Goal: Information Seeking & Learning: Check status

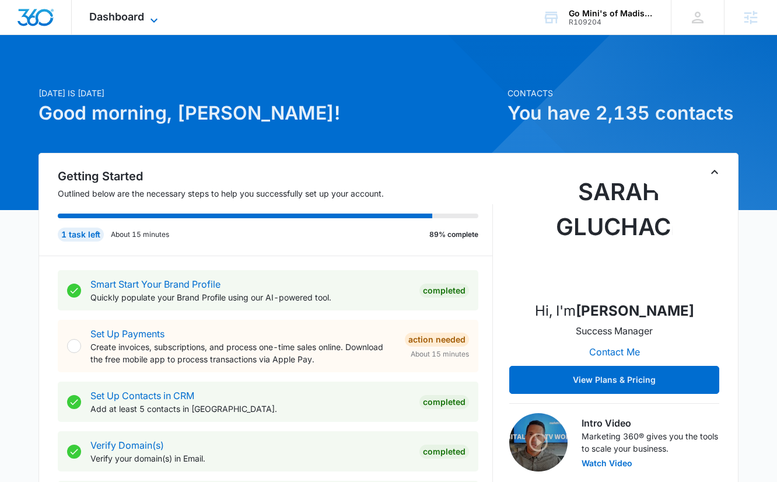
click at [124, 16] on span "Dashboard" at bounding box center [116, 17] width 55 height 12
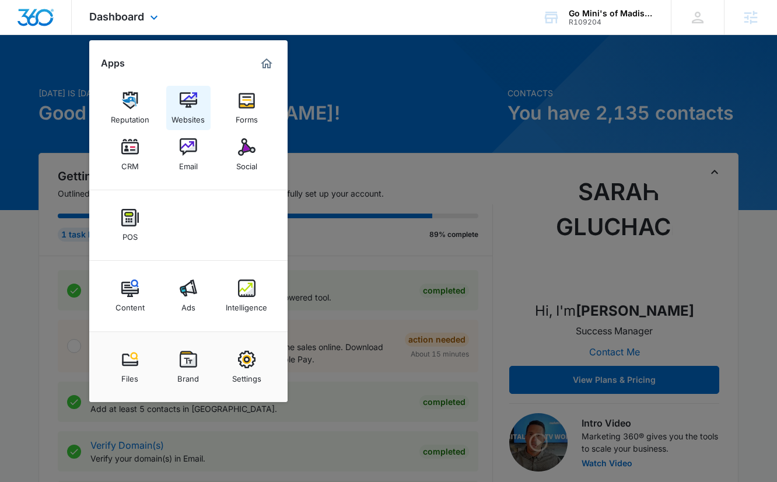
click at [192, 116] on div "Websites" at bounding box center [188, 116] width 33 height 15
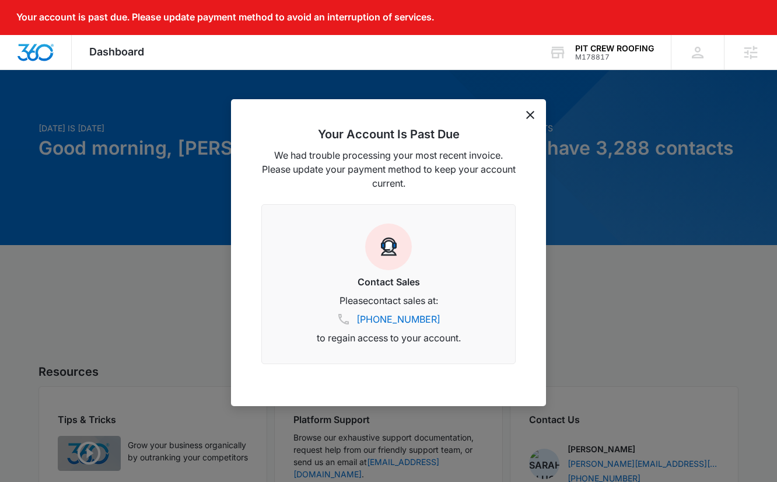
click at [531, 116] on icon "dismiss this dialog" at bounding box center [530, 115] width 8 height 8
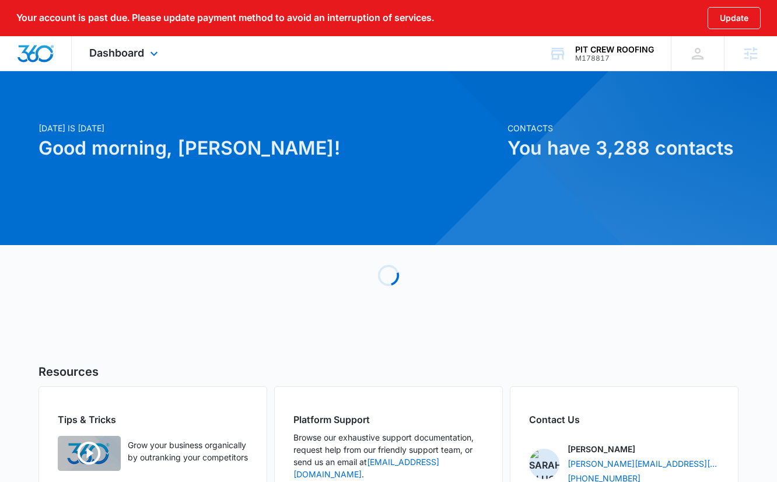
click at [104, 44] on div "Dashboard Apps Reputation Forms CRM Email Social Payments POS Content Ads Intel…" at bounding box center [125, 53] width 107 height 34
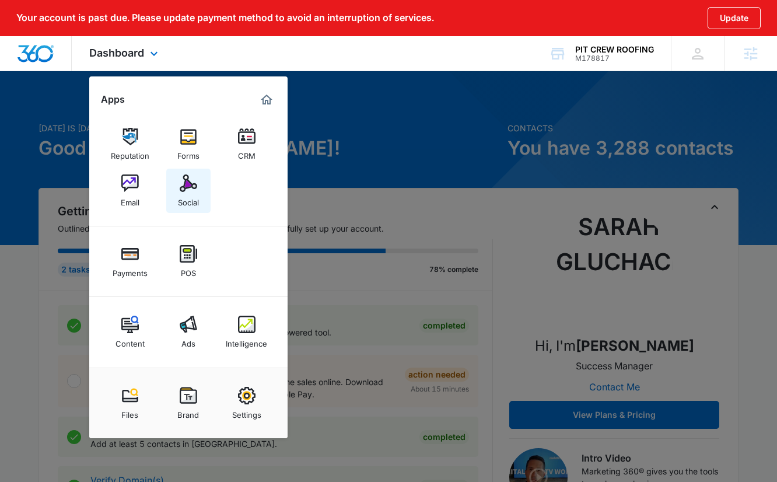
click at [187, 196] on div "Social" at bounding box center [188, 199] width 21 height 15
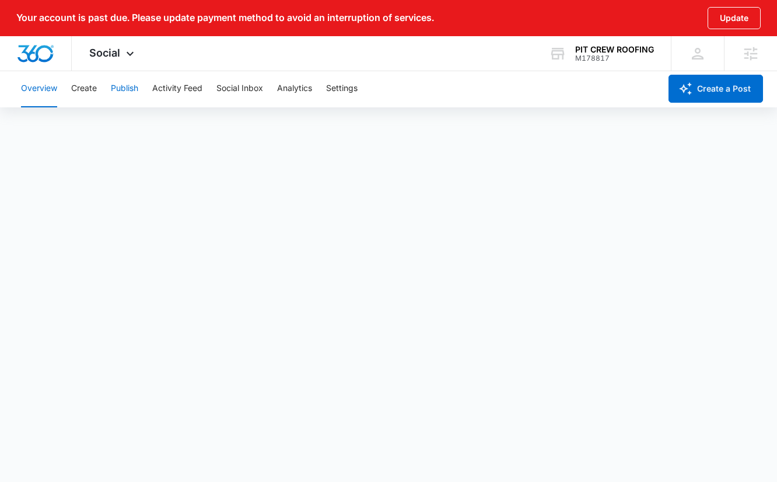
click at [120, 97] on button "Publish" at bounding box center [124, 88] width 27 height 37
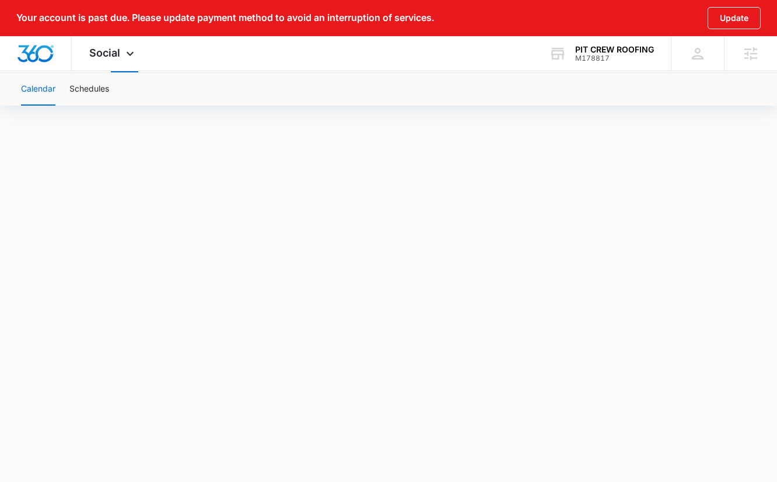
scroll to position [43, 0]
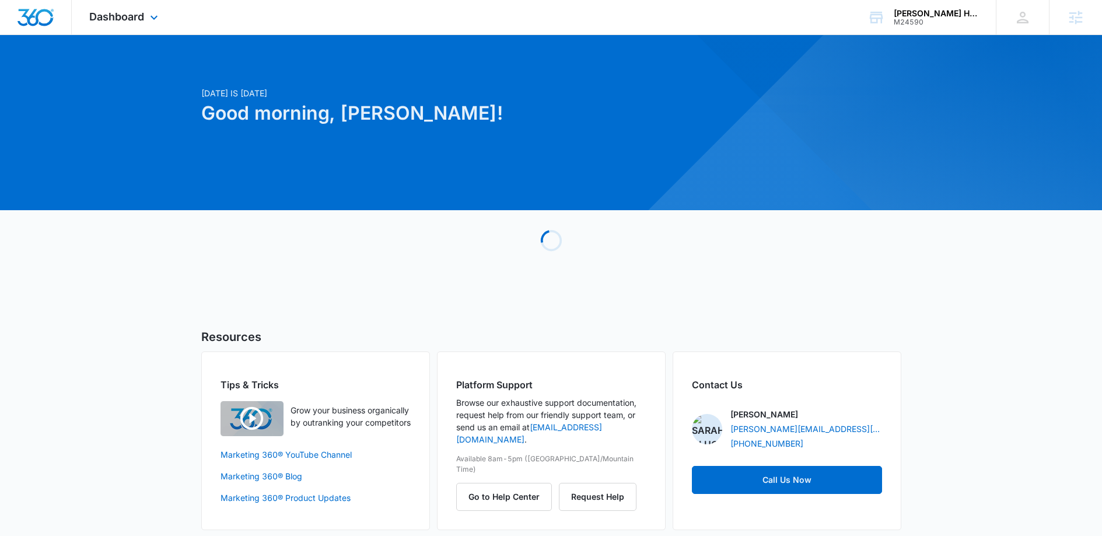
click at [135, 27] on div "Dashboard Apps Reputation Websites Forms CRM Email Social Shop Payments POS Con…" at bounding box center [125, 17] width 107 height 34
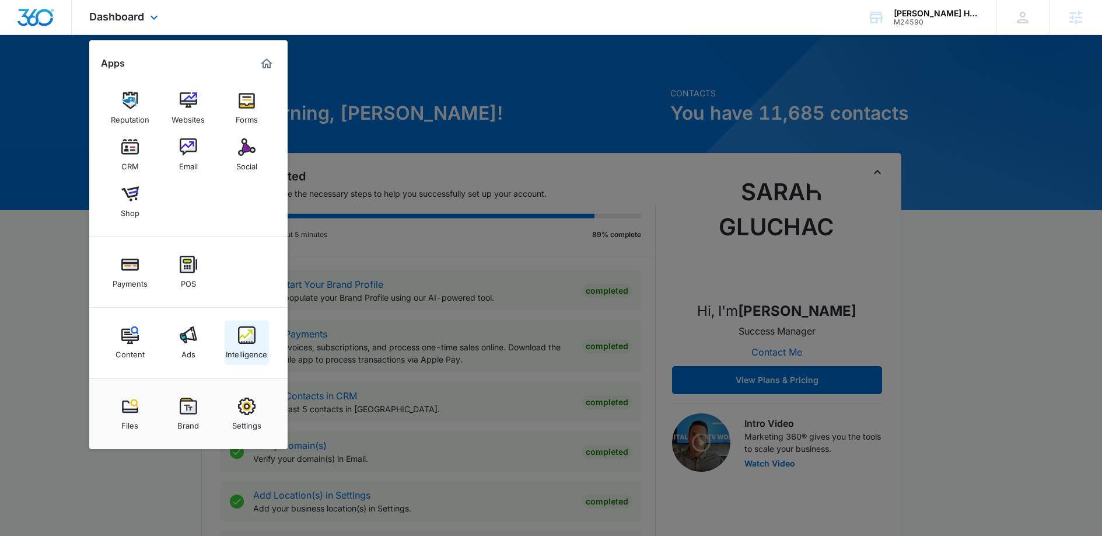
click at [240, 336] on img at bounding box center [247, 335] width 18 height 18
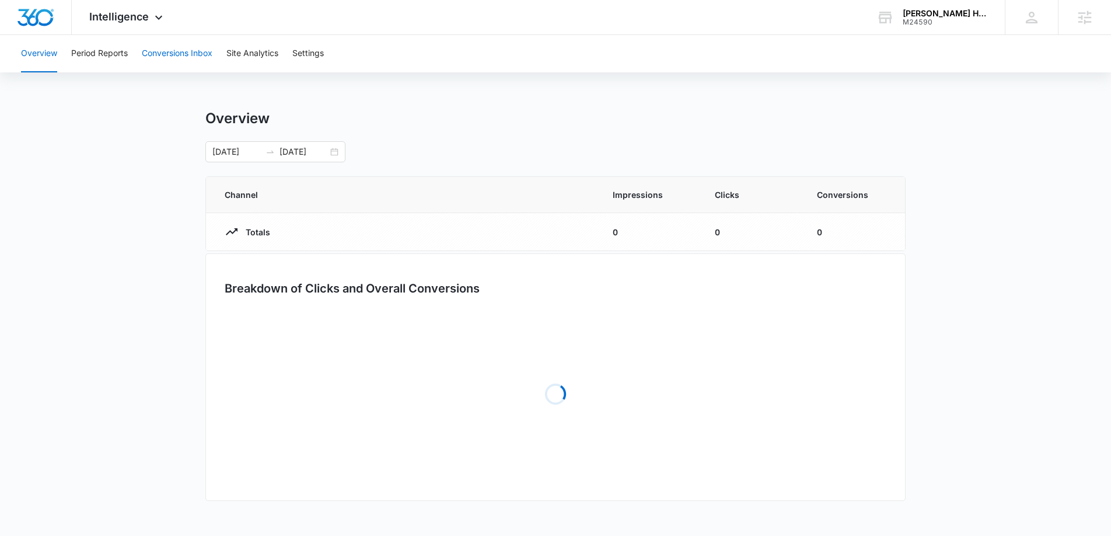
click at [188, 56] on button "Conversions Inbox" at bounding box center [177, 53] width 71 height 37
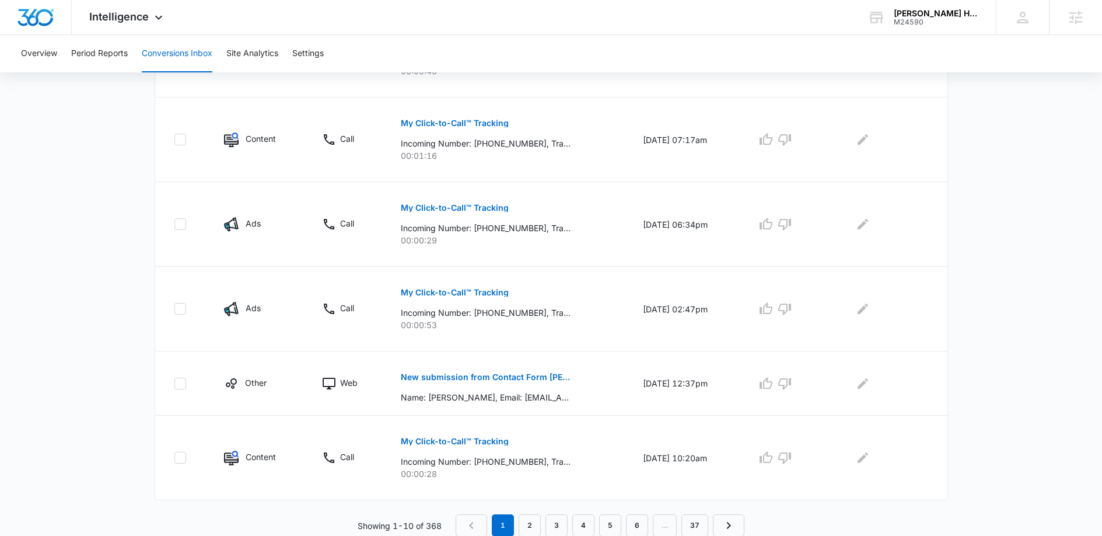
scroll to position [694, 0]
click at [526, 522] on link "2" at bounding box center [530, 525] width 22 height 22
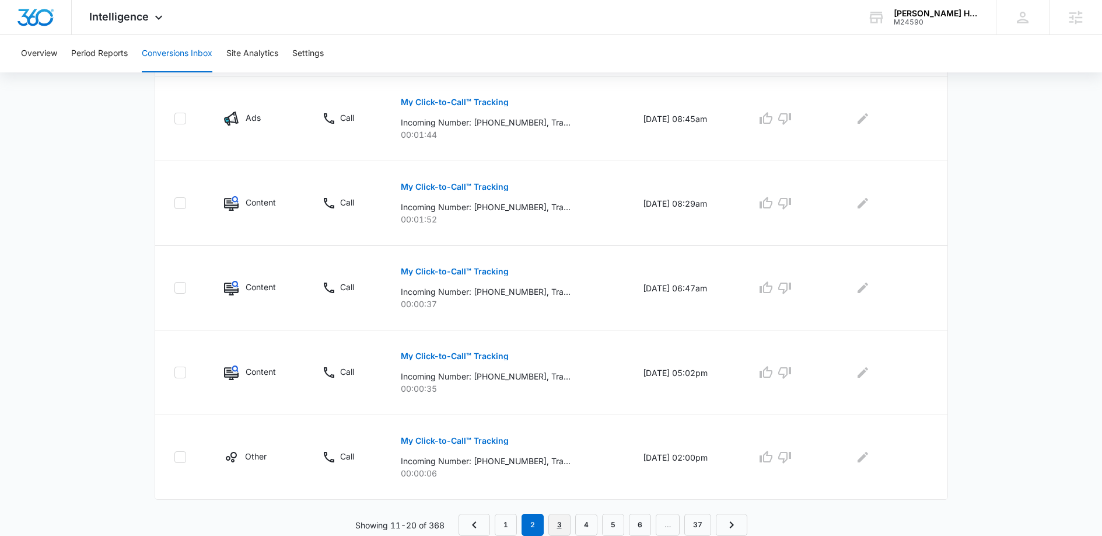
click at [556, 515] on link "3" at bounding box center [560, 525] width 22 height 22
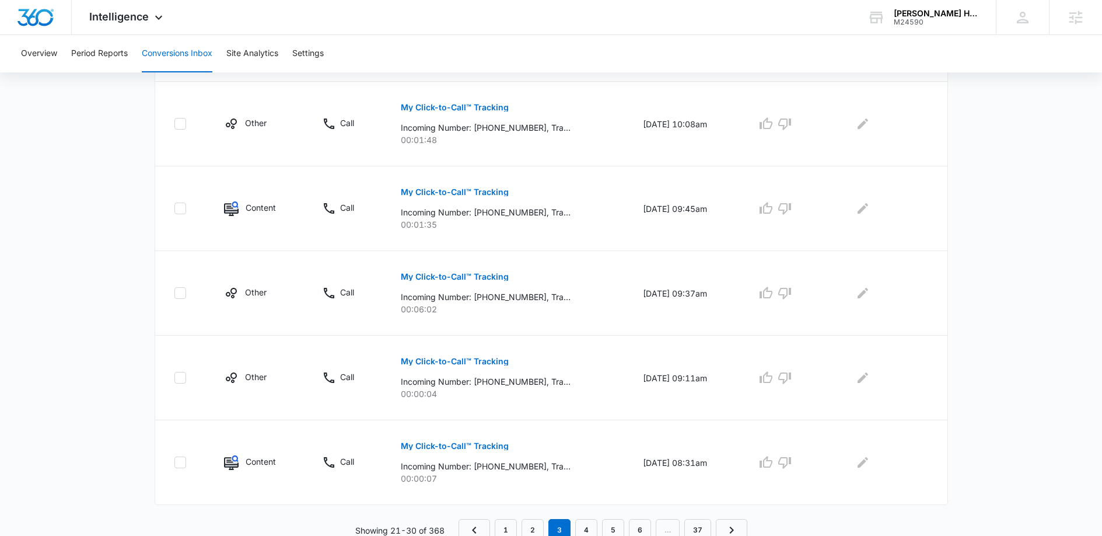
scroll to position [714, 0]
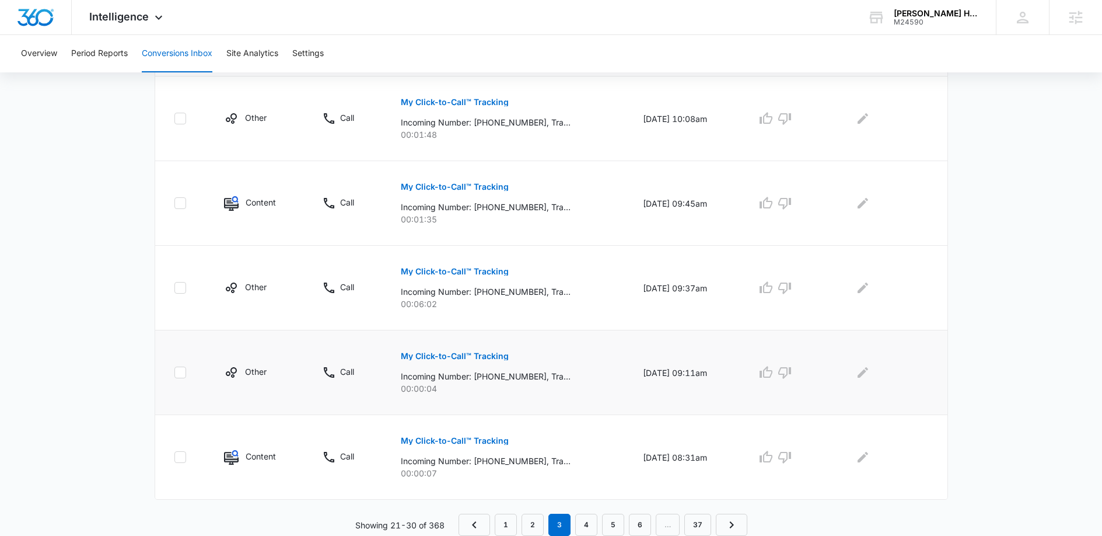
click at [476, 364] on button "My Click-to-Call™ Tracking" at bounding box center [455, 356] width 108 height 28
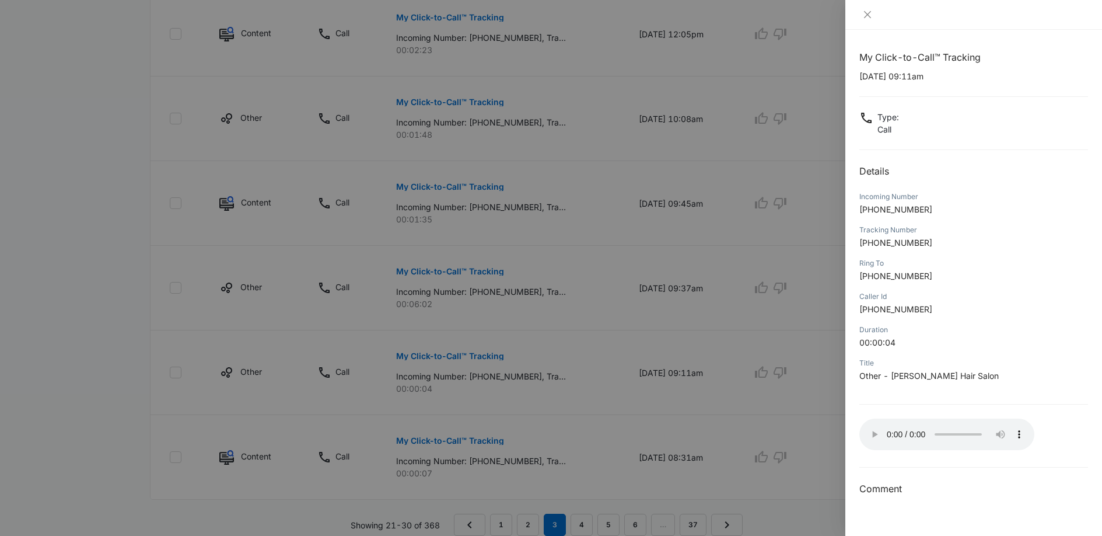
click at [378, 232] on div at bounding box center [551, 268] width 1102 height 536
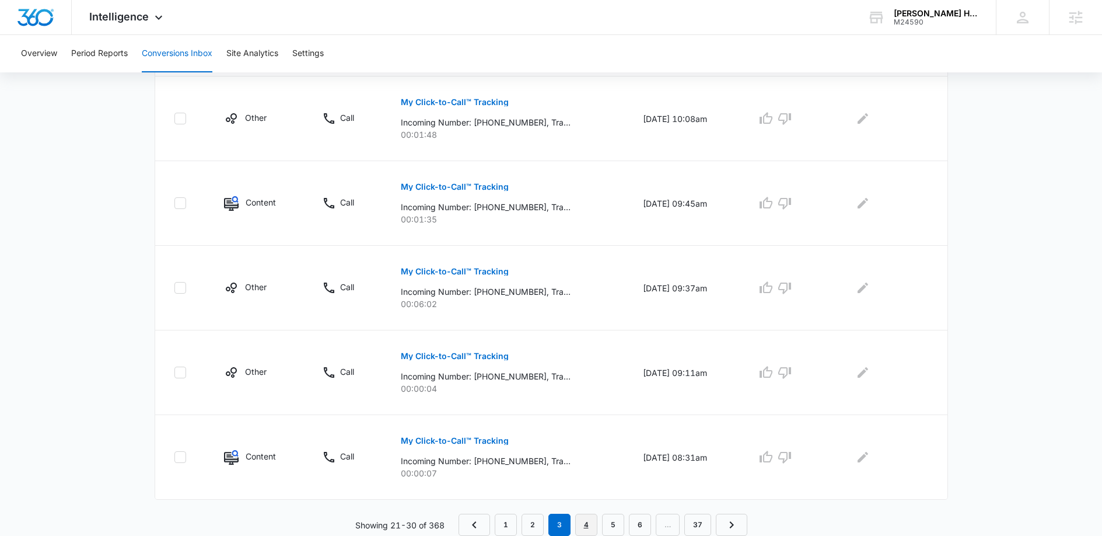
click at [585, 519] on link "4" at bounding box center [586, 525] width 22 height 22
click at [644, 523] on link "6" at bounding box center [640, 525] width 22 height 22
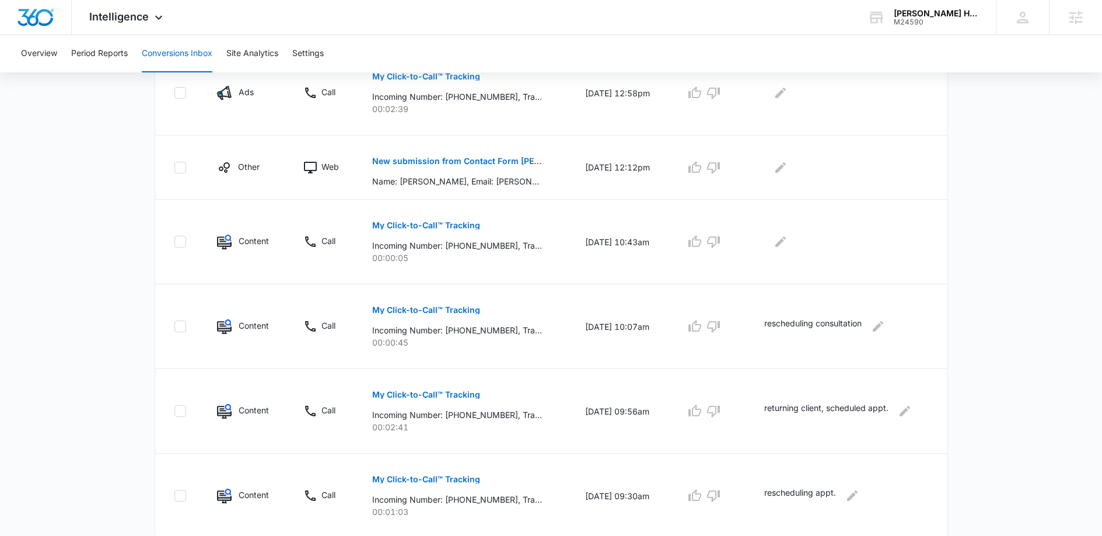
scroll to position [694, 0]
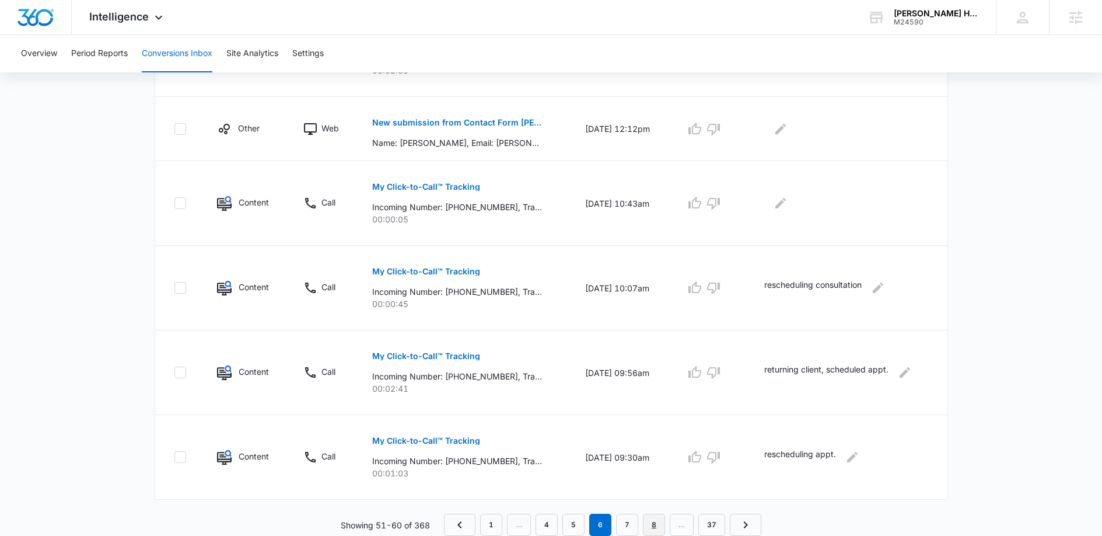
click at [654, 522] on link "8" at bounding box center [654, 525] width 22 height 22
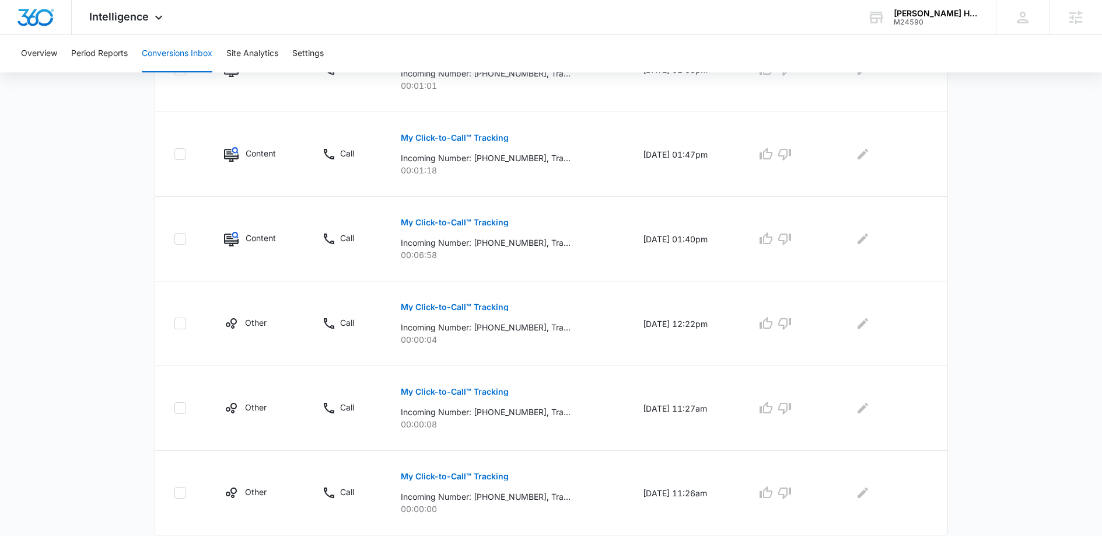
scroll to position [714, 0]
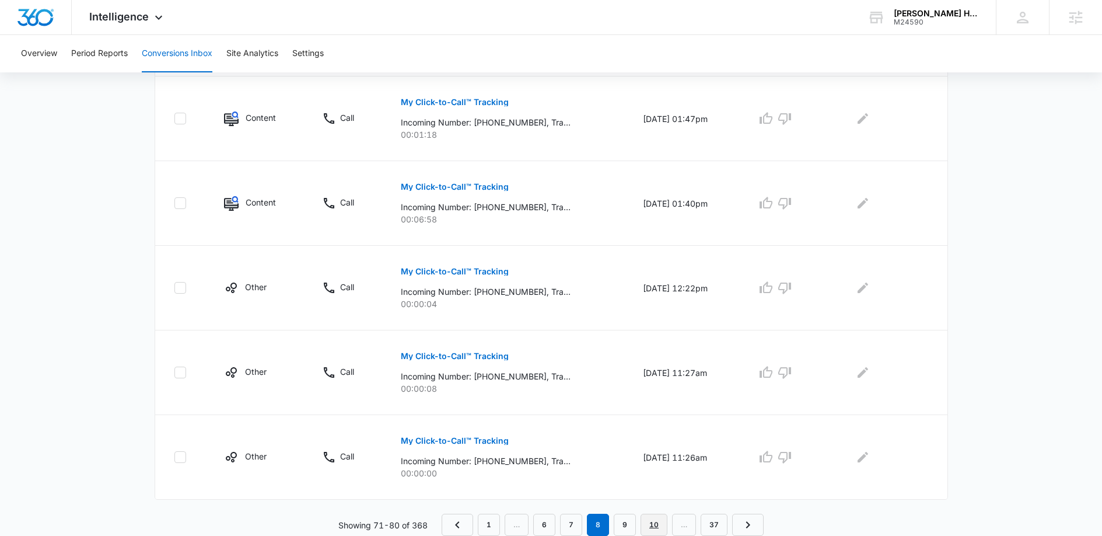
click at [654, 519] on link "10" at bounding box center [654, 525] width 27 height 22
click at [657, 523] on link "12" at bounding box center [661, 525] width 27 height 22
click at [566, 515] on link "11" at bounding box center [574, 525] width 27 height 22
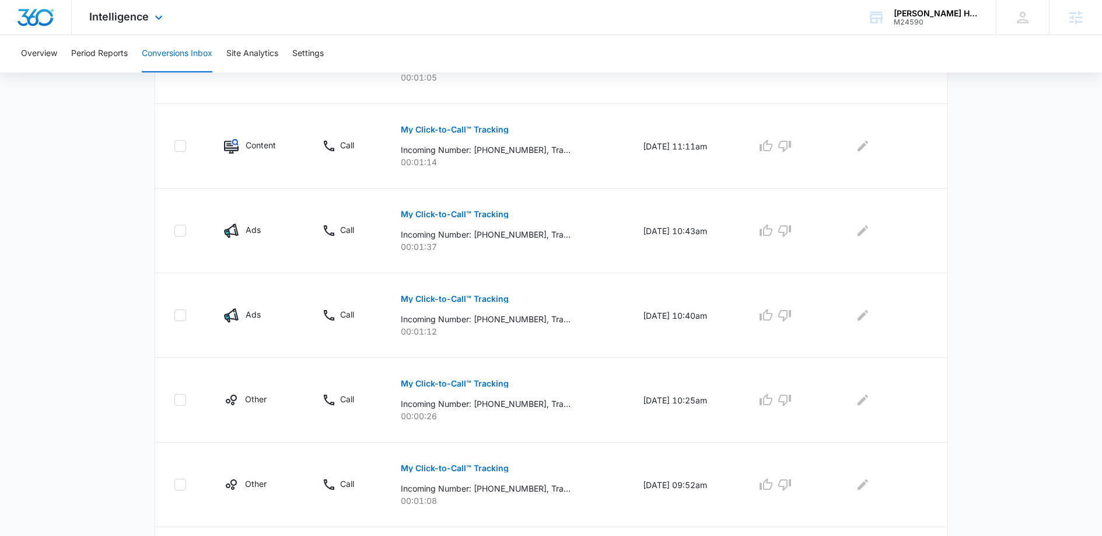
scroll to position [653, 0]
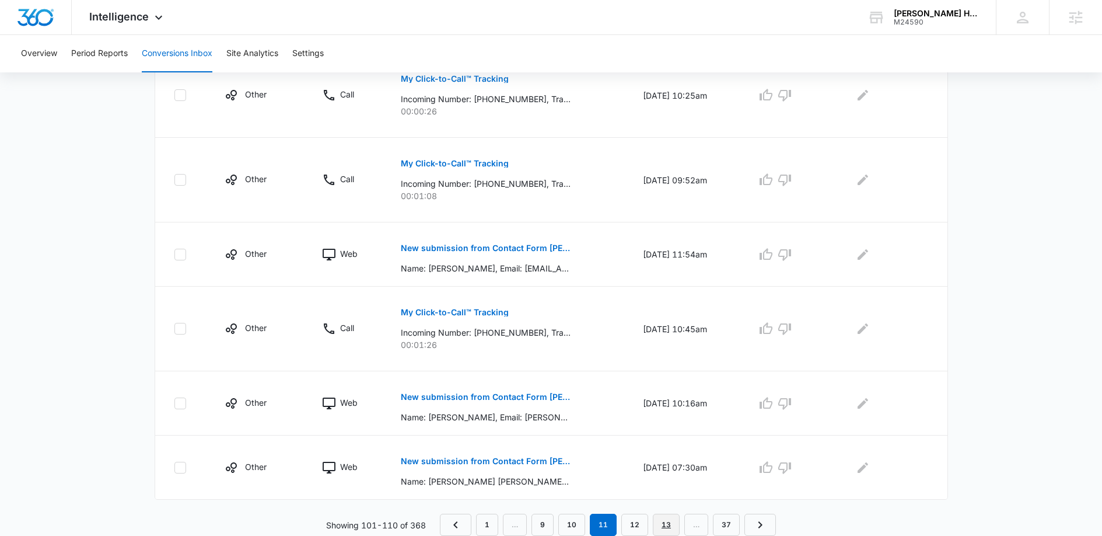
click at [673, 516] on link "13" at bounding box center [666, 525] width 27 height 22
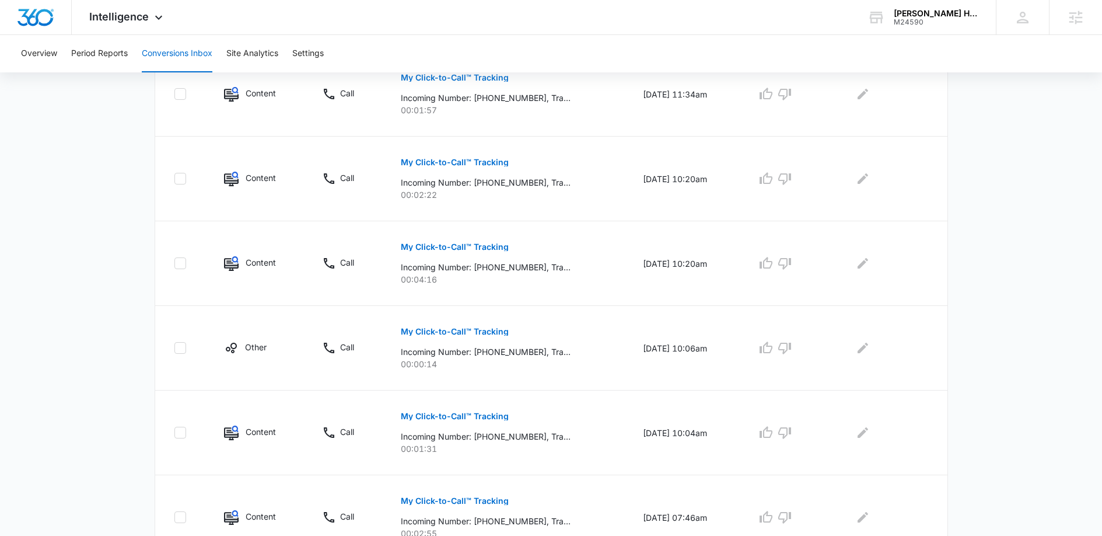
scroll to position [714, 0]
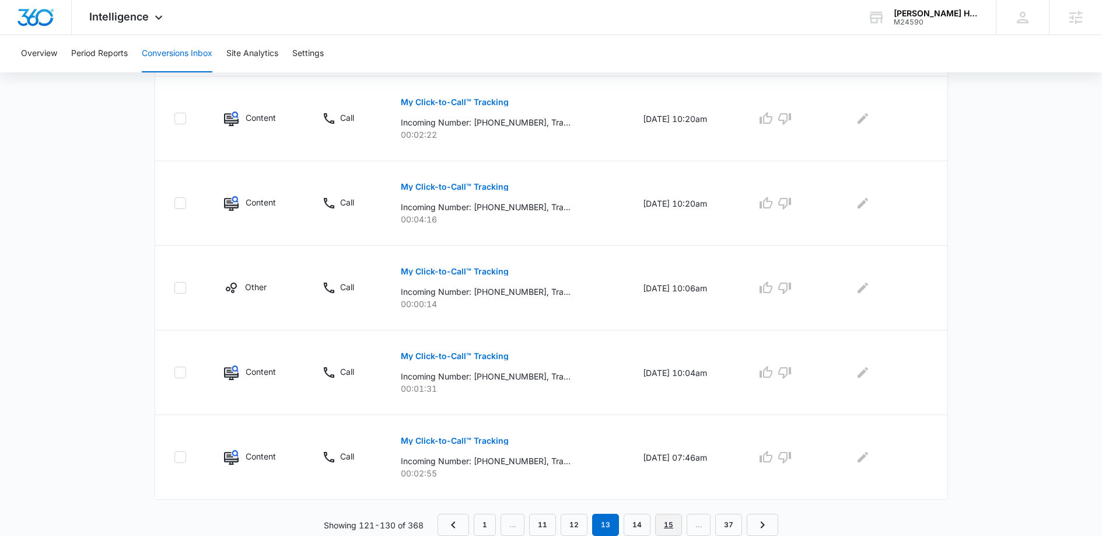
click at [679, 518] on link "15" at bounding box center [668, 525] width 27 height 22
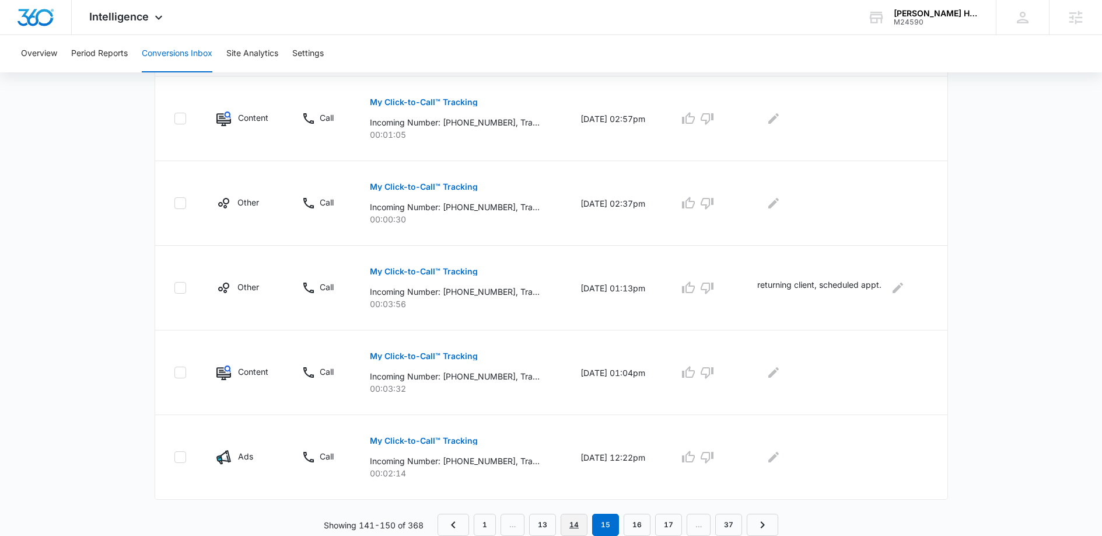
click at [578, 520] on link "14" at bounding box center [574, 525] width 27 height 22
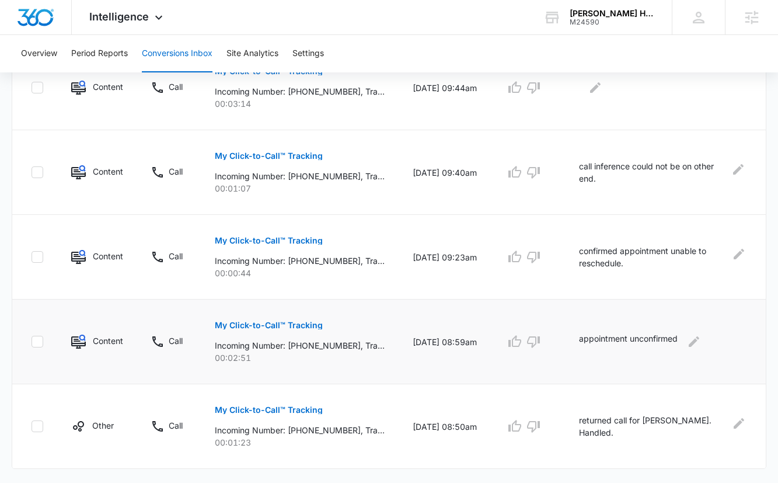
scroll to position [747, 0]
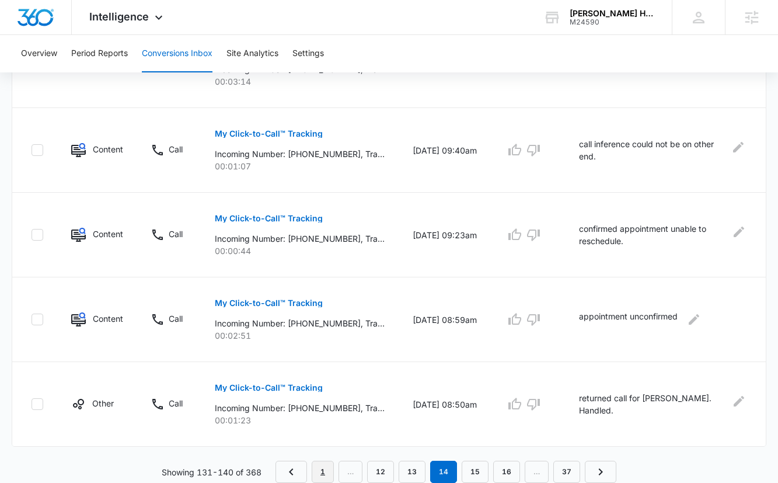
click at [333, 469] on link "1" at bounding box center [323, 471] width 22 height 22
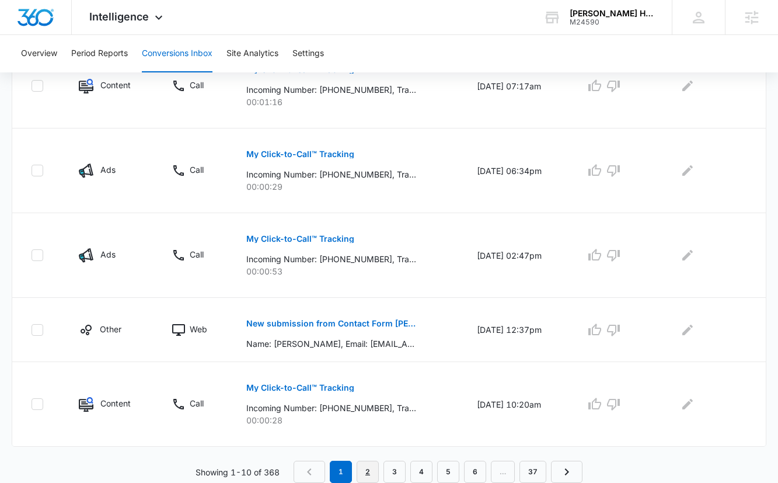
click at [365, 475] on link "2" at bounding box center [368, 471] width 22 height 22
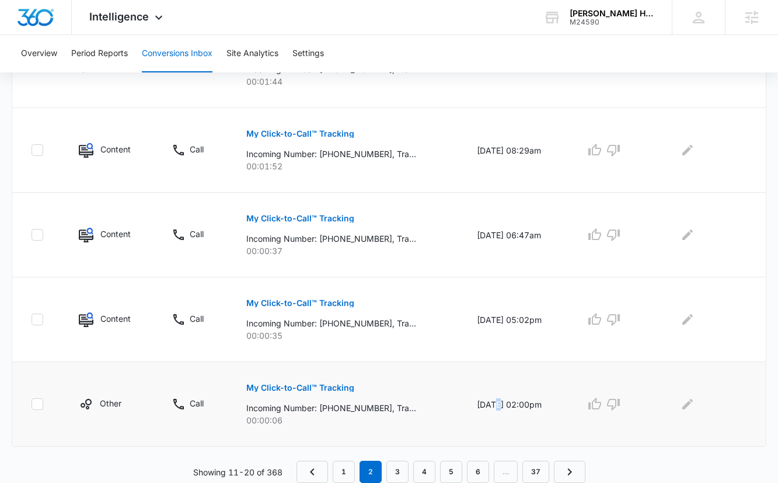
drag, startPoint x: 490, startPoint y: 403, endPoint x: 483, endPoint y: 403, distance: 7.6
click at [483, 403] on td "09/12/25 at 02:00pm" at bounding box center [517, 404] width 108 height 85
click at [406, 467] on link "3" at bounding box center [397, 471] width 22 height 22
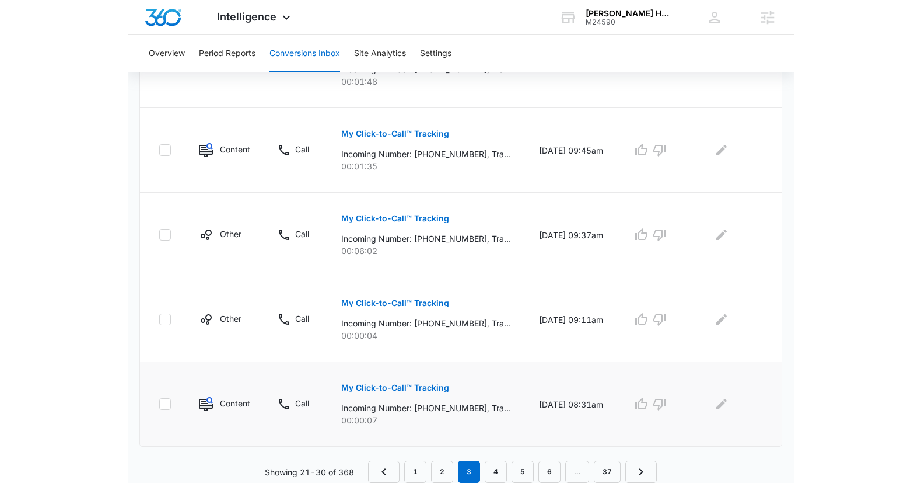
scroll to position [767, 0]
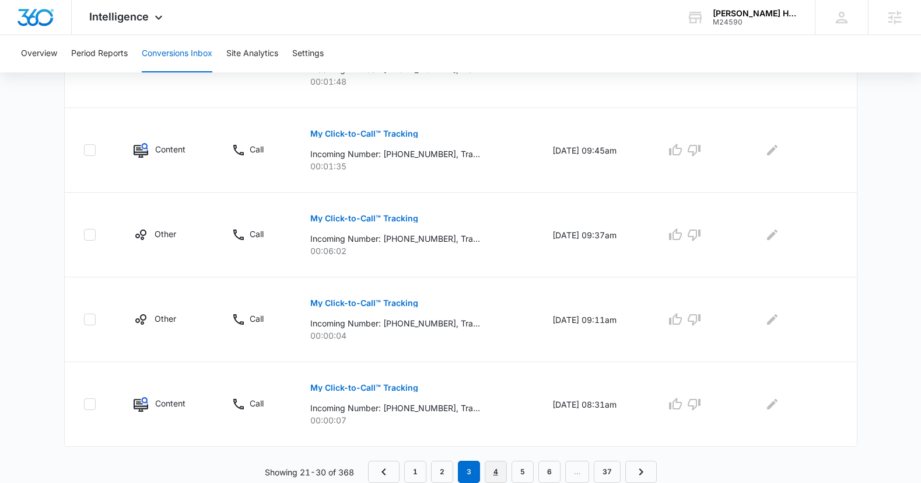
click at [494, 480] on link "4" at bounding box center [496, 471] width 22 height 22
click at [416, 470] on link "1" at bounding box center [415, 471] width 22 height 22
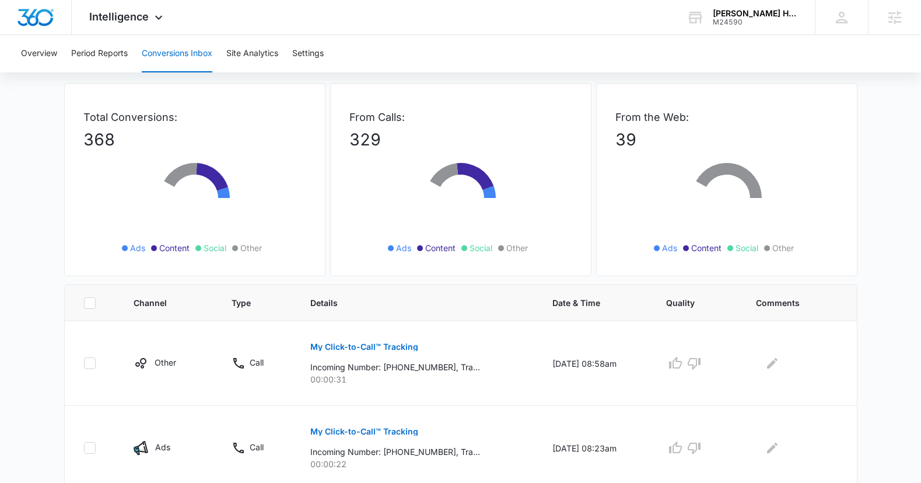
scroll to position [215, 0]
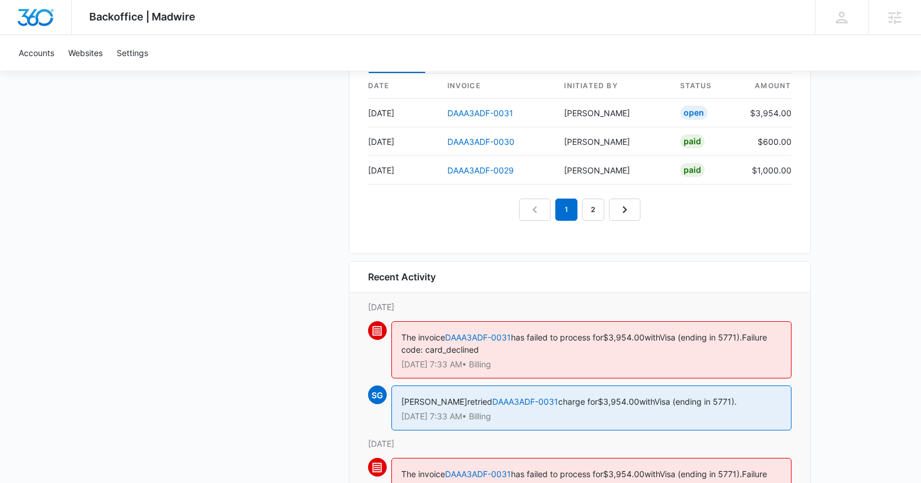
scroll to position [1221, 0]
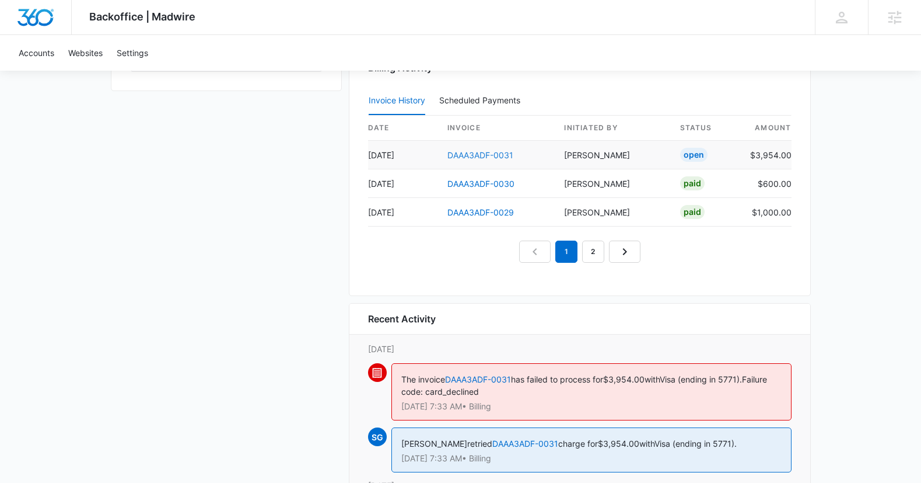
click at [494, 153] on link "DAAA3ADF-0031" at bounding box center [481, 155] width 66 height 10
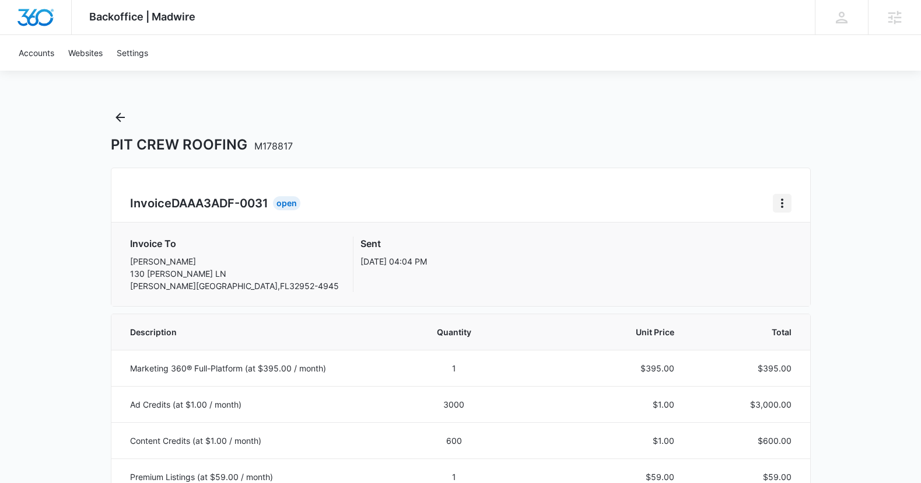
click at [786, 198] on icon "Home" at bounding box center [783, 203] width 14 height 14
click at [582, 144] on div "PIT CREW ROOFING M178817" at bounding box center [461, 145] width 700 height 18
click at [787, 201] on icon "Home" at bounding box center [783, 203] width 14 height 14
click at [795, 231] on link "Download Invoice" at bounding box center [822, 236] width 68 height 10
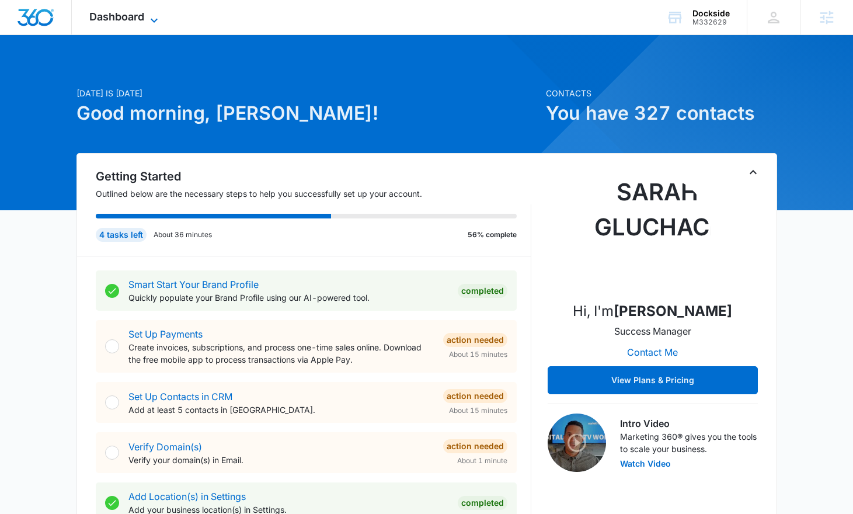
click at [138, 17] on span "Dashboard" at bounding box center [116, 17] width 55 height 12
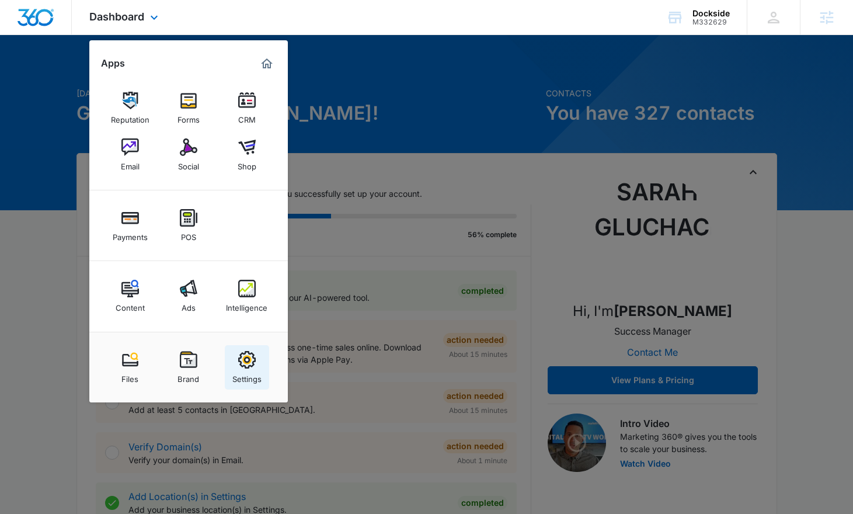
click at [239, 373] on div "Settings" at bounding box center [246, 375] width 29 height 15
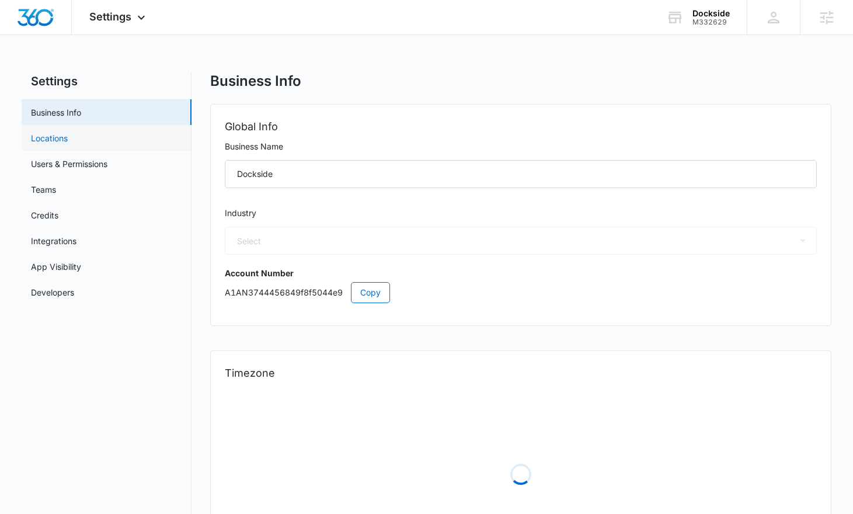
select select "35"
select select "US"
select select "America/[GEOGRAPHIC_DATA]"
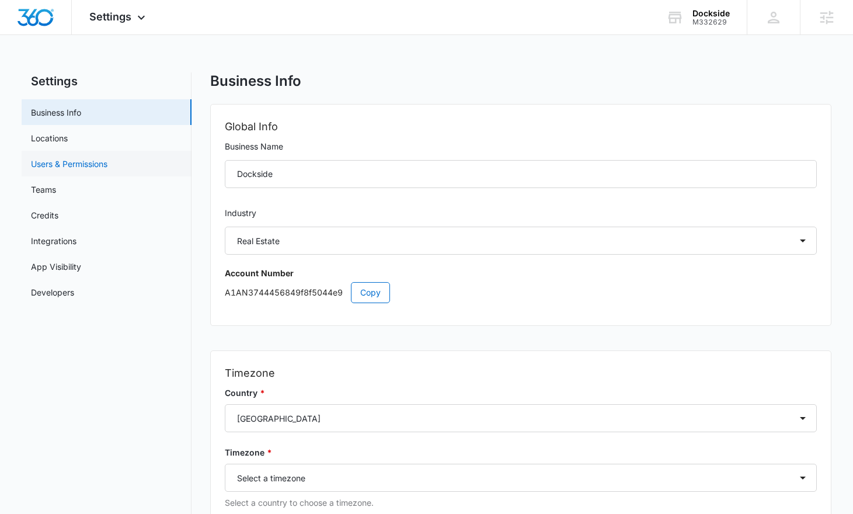
click at [96, 164] on link "Users & Permissions" at bounding box center [69, 164] width 76 height 12
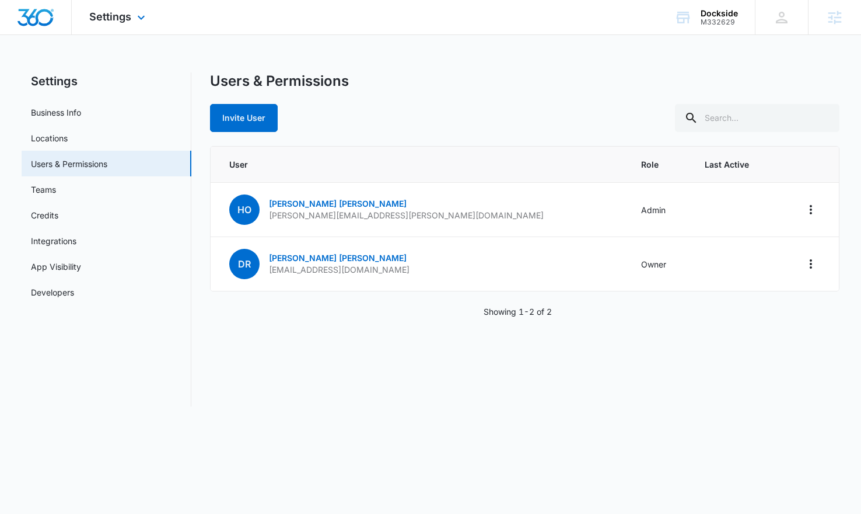
drag, startPoint x: 117, startPoint y: 27, endPoint x: 129, endPoint y: 33, distance: 13.8
click at [117, 26] on div "Settings Apps Reputation Forms CRM Email Social Shop Payments POS Content Ads I…" at bounding box center [119, 17] width 94 height 34
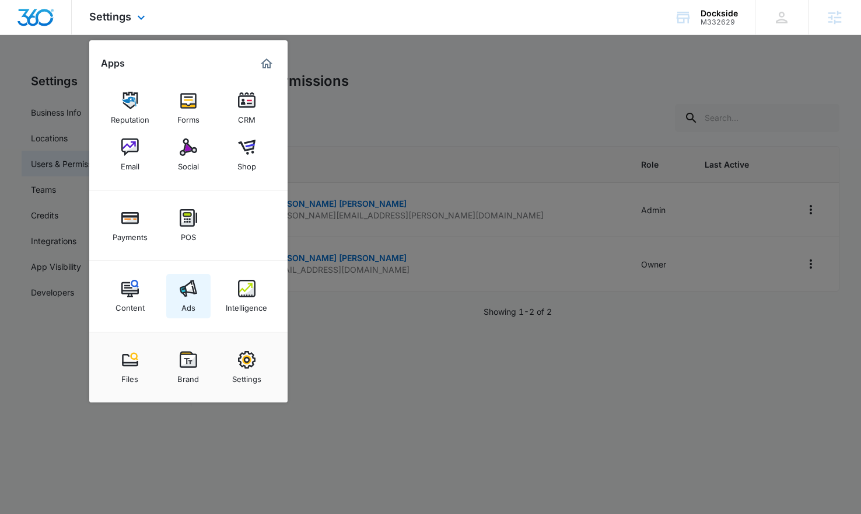
click at [193, 285] on img at bounding box center [189, 289] width 18 height 18
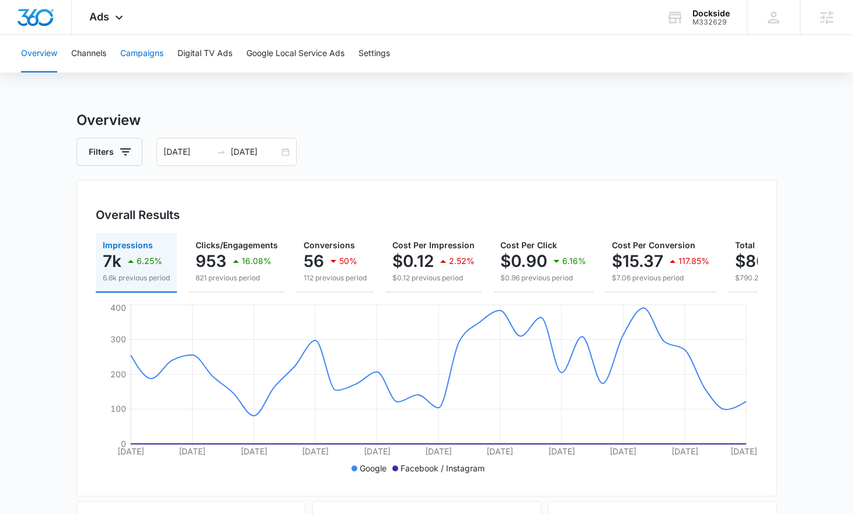
click at [156, 48] on button "Campaigns" at bounding box center [141, 53] width 43 height 37
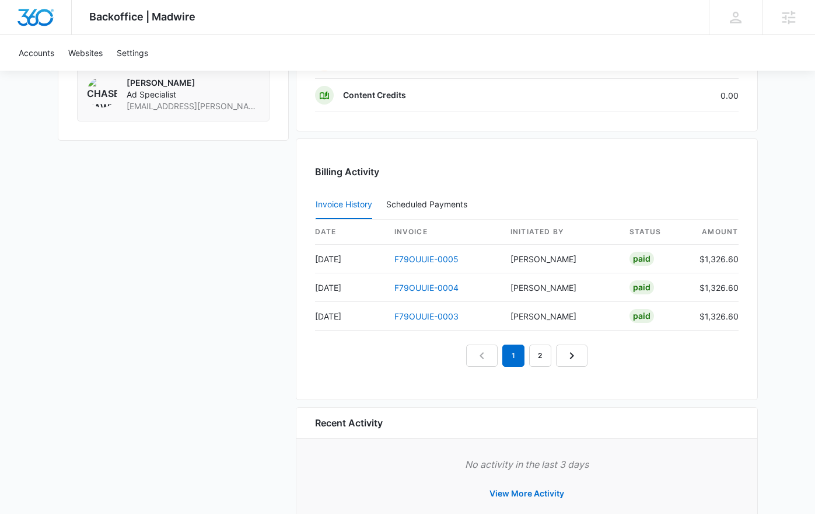
scroll to position [1081, 0]
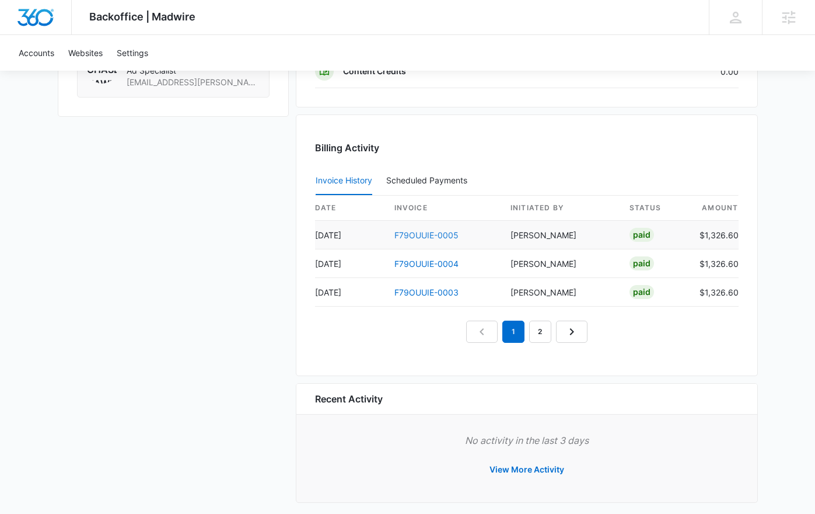
click at [434, 230] on link "F79OUUIE-0005" at bounding box center [426, 235] width 64 height 10
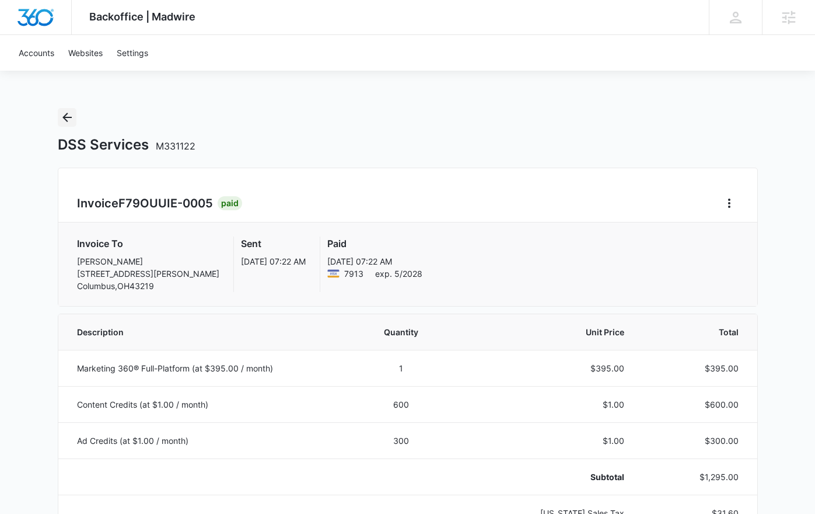
click at [65, 117] on icon "Back" at bounding box center [66, 117] width 9 height 9
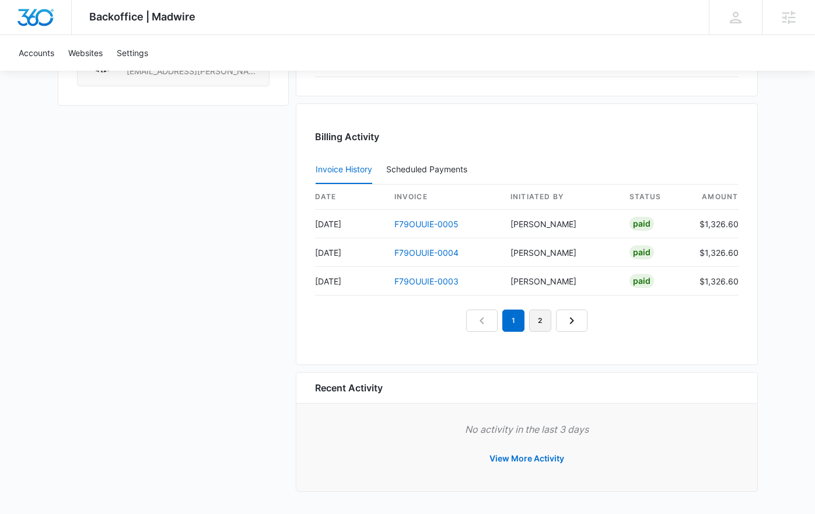
click at [529, 323] on link "2" at bounding box center [540, 320] width 22 height 22
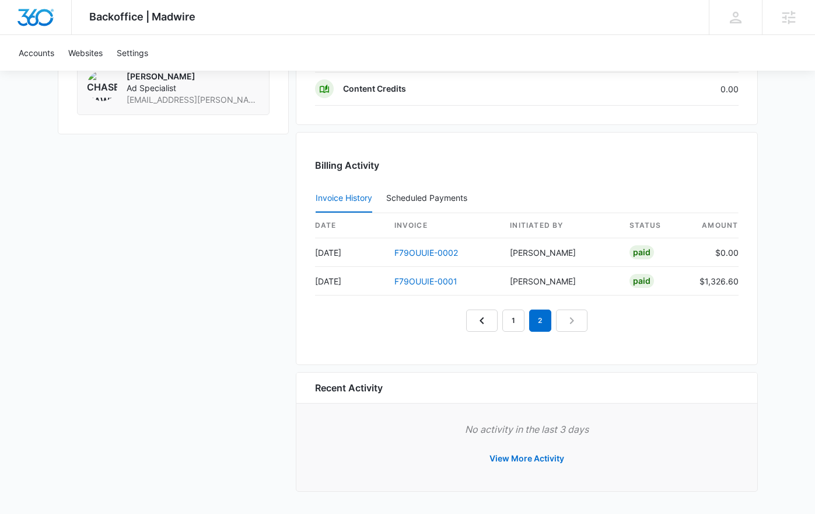
scroll to position [1064, 0]
click at [518, 323] on link "1" at bounding box center [513, 320] width 22 height 22
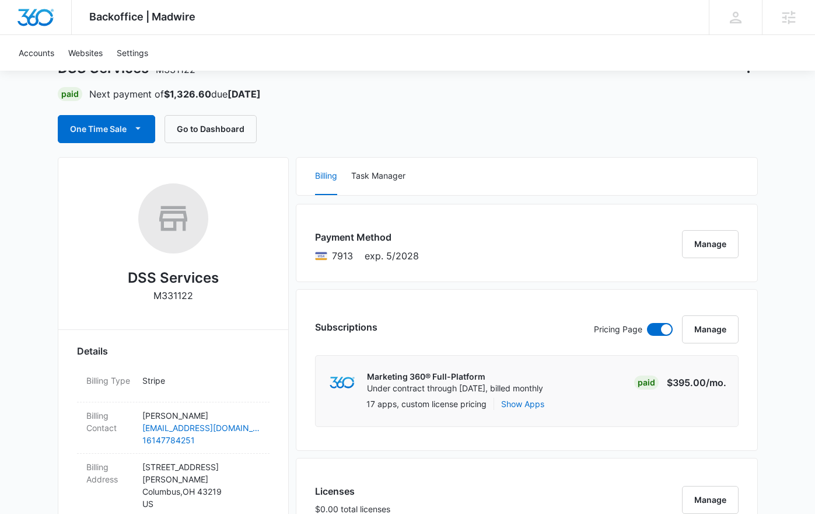
scroll to position [0, 0]
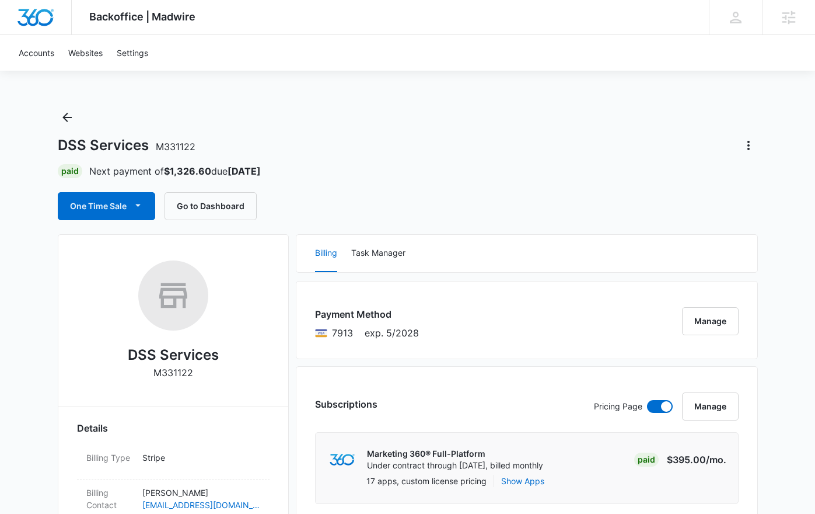
click at [301, 137] on div "DSS Services M331122" at bounding box center [408, 145] width 700 height 19
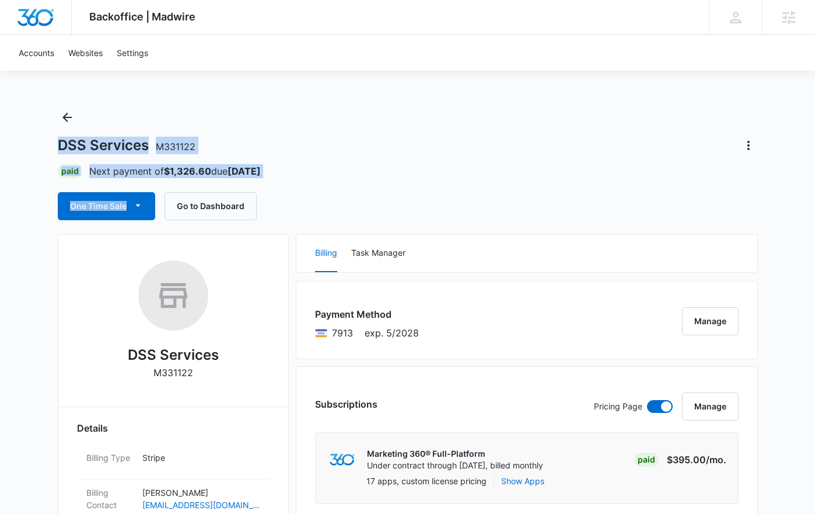
drag, startPoint x: 48, startPoint y: 143, endPoint x: 312, endPoint y: 186, distance: 267.2
click at [309, 183] on div "DSS Services M331122 Paid Next payment of $1,326.60 due Sep 20 One Time Sale Go…" at bounding box center [408, 164] width 700 height 112
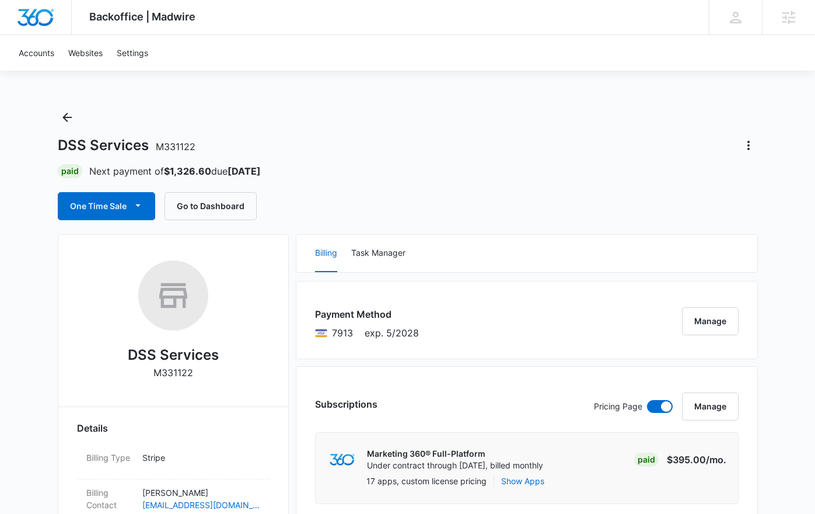
click at [309, 183] on div "DSS Services M331122 Paid Next payment of $1,326.60 due Sep 20 One Time Sale Go…" at bounding box center [408, 164] width 700 height 112
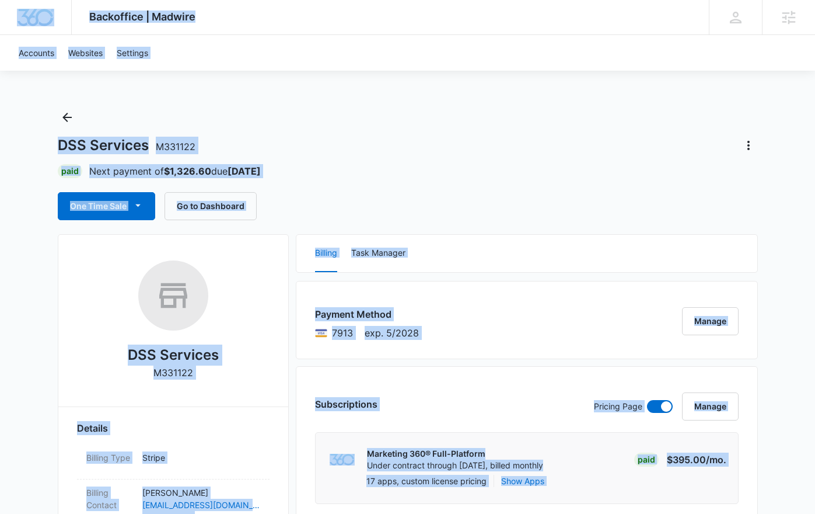
click at [309, 183] on div "DSS Services M331122 Paid Next payment of $1,326.60 due Sep 20 One Time Sale Go…" at bounding box center [408, 164] width 700 height 112
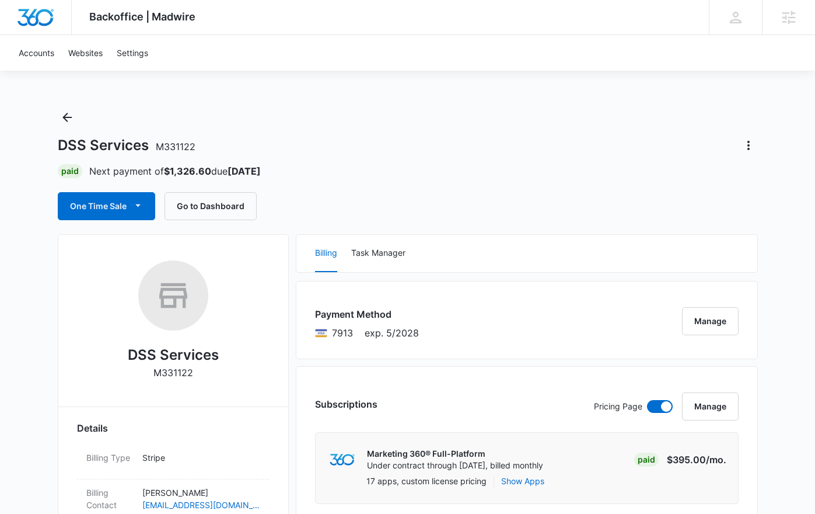
click at [361, 137] on div "DSS Services M331122" at bounding box center [408, 145] width 700 height 19
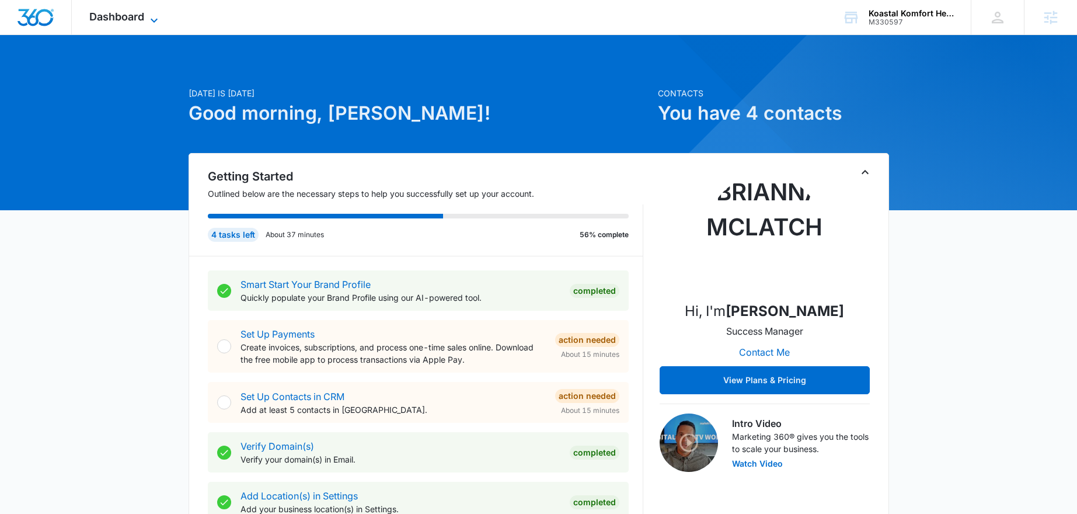
click at [138, 20] on span "Dashboard" at bounding box center [116, 17] width 55 height 12
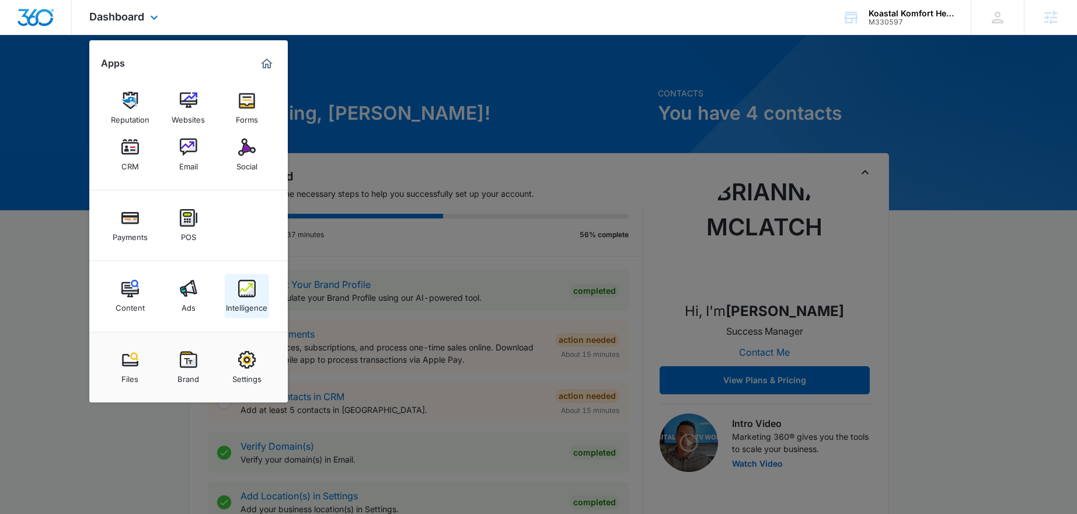
click at [257, 300] on div "Intelligence" at bounding box center [246, 304] width 41 height 15
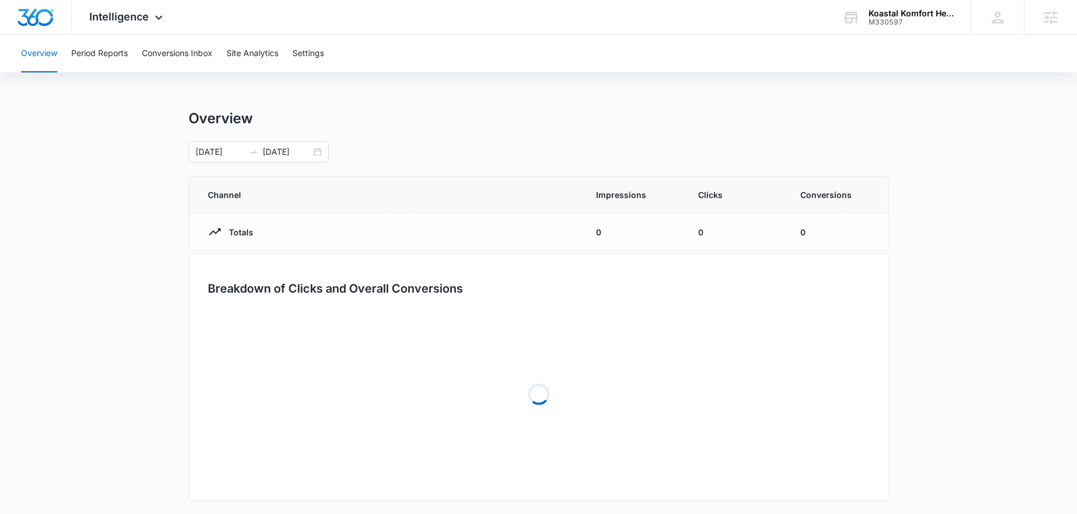
click at [333, 46] on div "Overview Period Reports Conversions Inbox Site Analytics Settings" at bounding box center [538, 53] width 1049 height 37
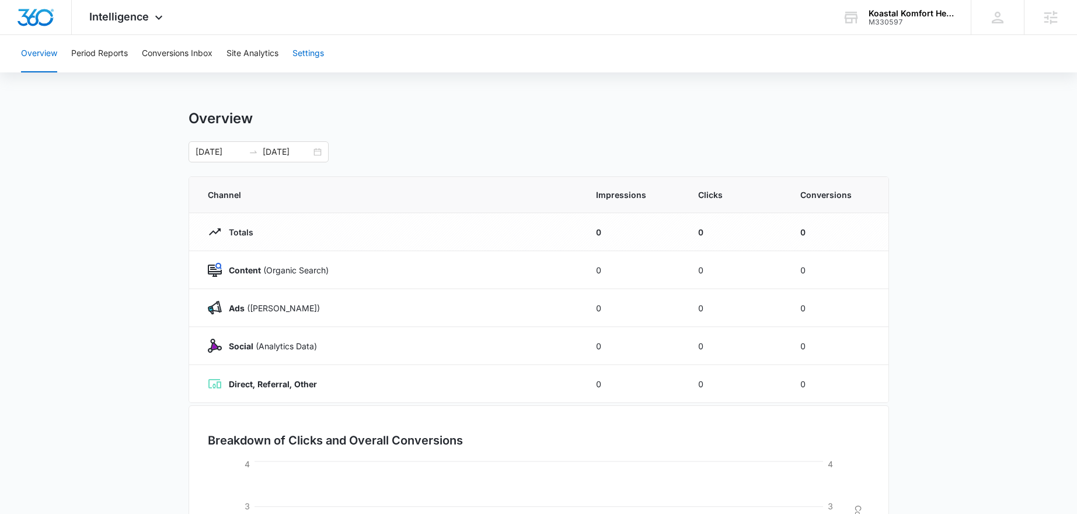
click at [315, 51] on button "Settings" at bounding box center [308, 53] width 32 height 37
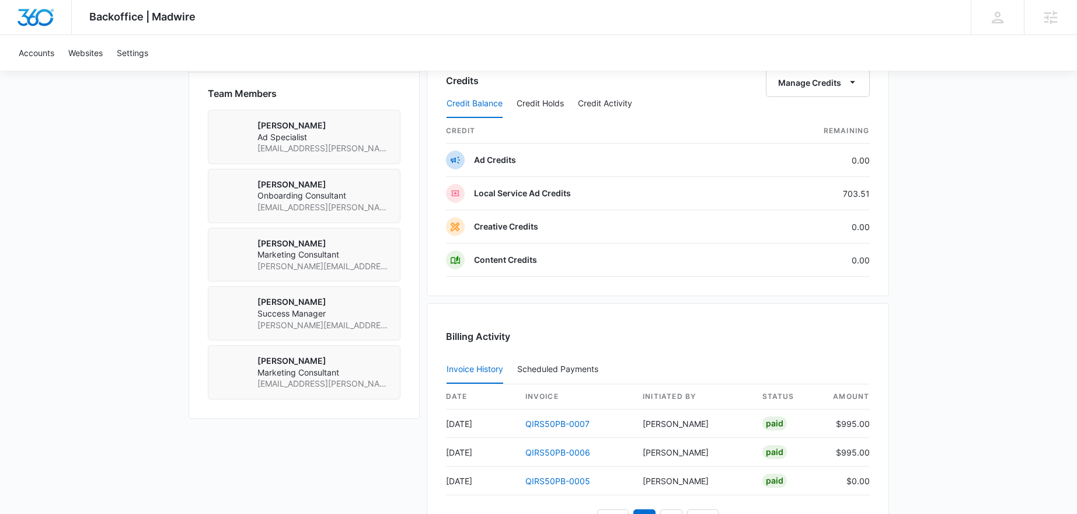
scroll to position [773, 0]
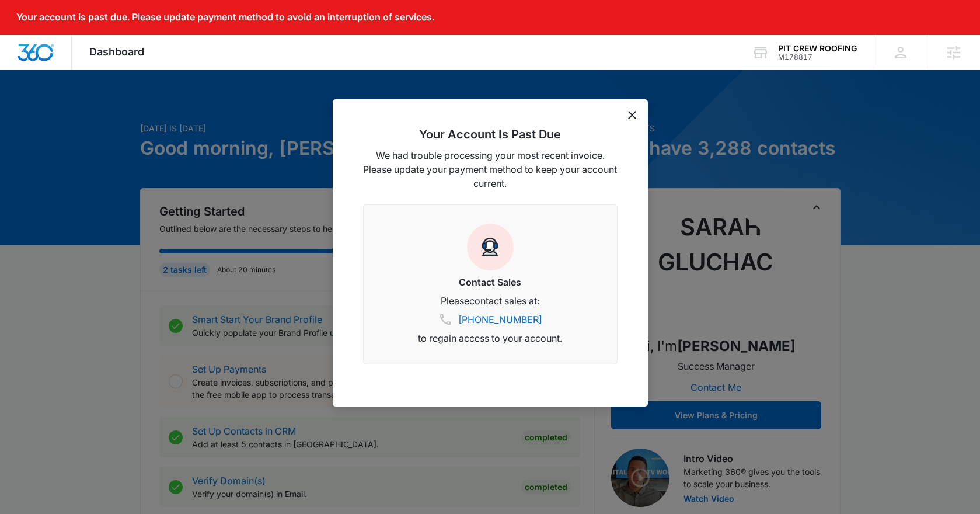
click at [635, 112] on icon "dismiss this dialog" at bounding box center [632, 115] width 8 height 8
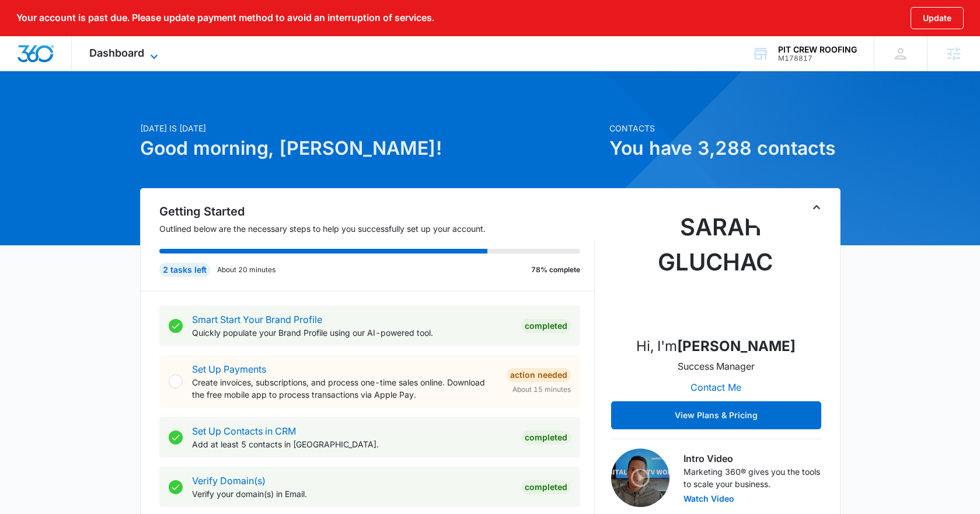
click at [122, 53] on span "Dashboard" at bounding box center [116, 53] width 55 height 12
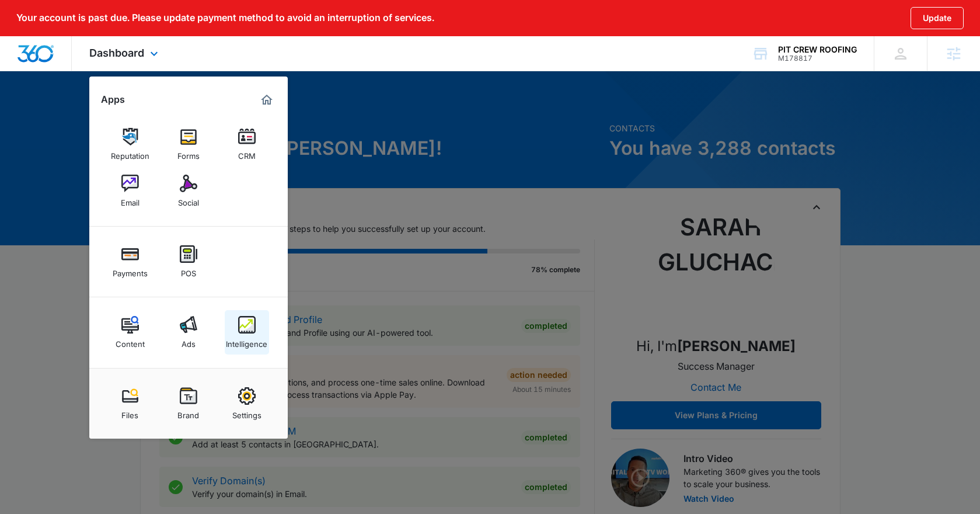
click at [250, 327] on img at bounding box center [247, 325] width 18 height 18
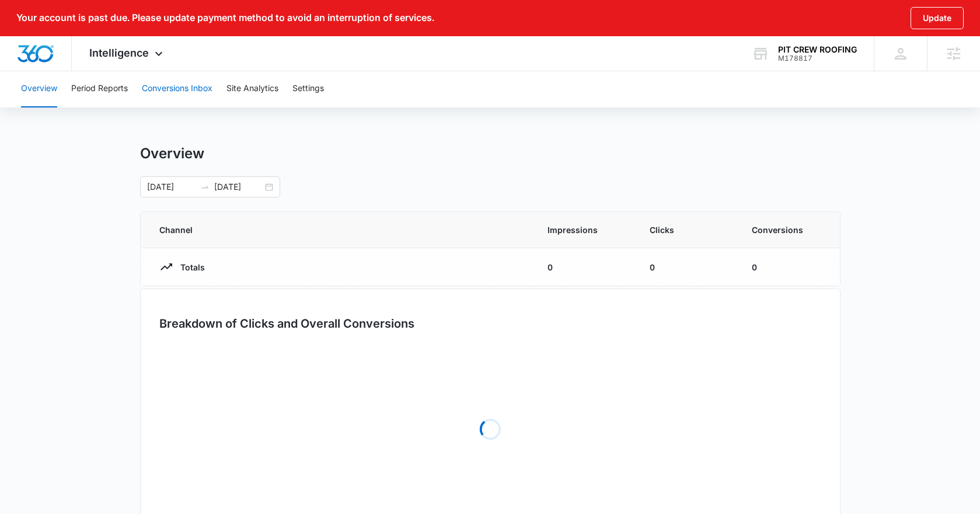
click at [180, 90] on button "Conversions Inbox" at bounding box center [177, 88] width 71 height 37
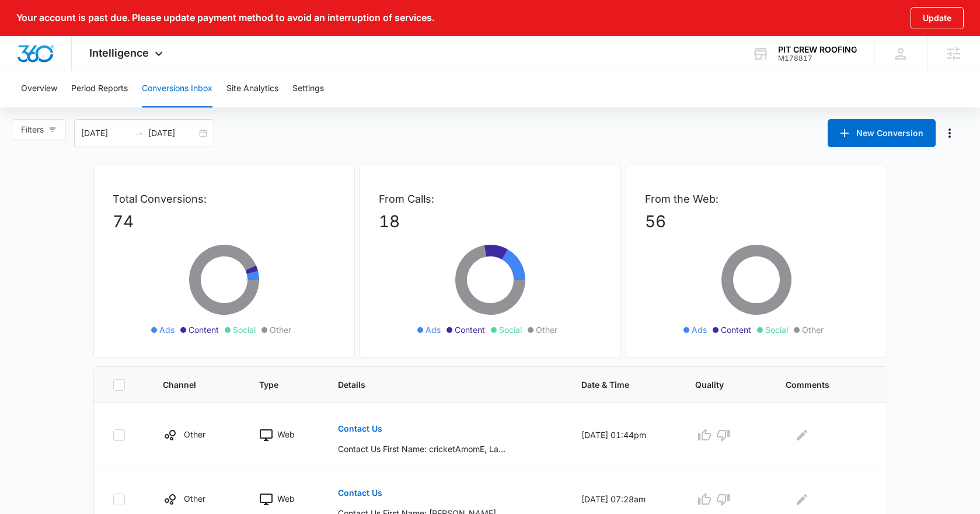
click at [40, 130] on span "Filters" at bounding box center [32, 129] width 23 height 13
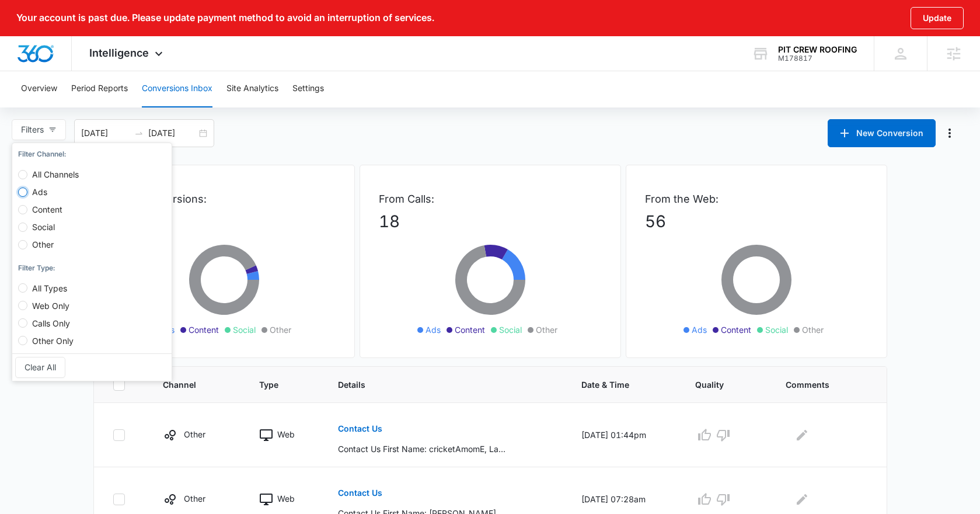
click at [22, 194] on input "Ads" at bounding box center [22, 191] width 9 height 9
radio input "true"
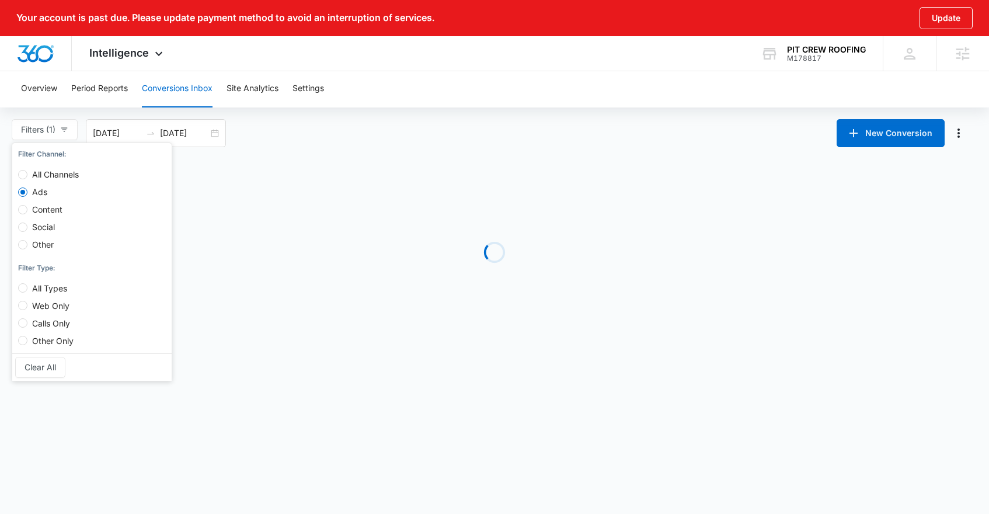
click at [338, 135] on div "Filters (1) Filter Channel : All Channels Ads Content Social Other Filter Type …" at bounding box center [494, 133] width 989 height 28
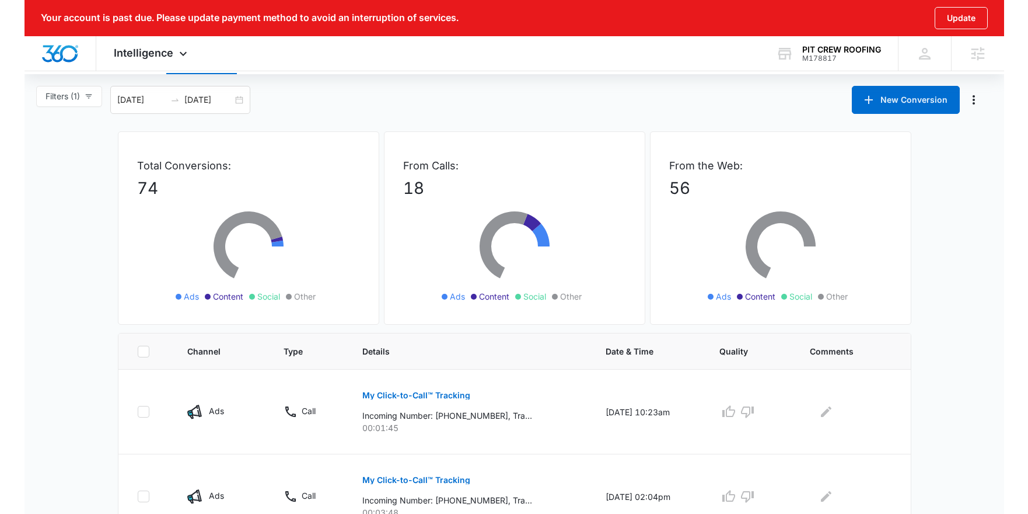
scroll to position [96, 0]
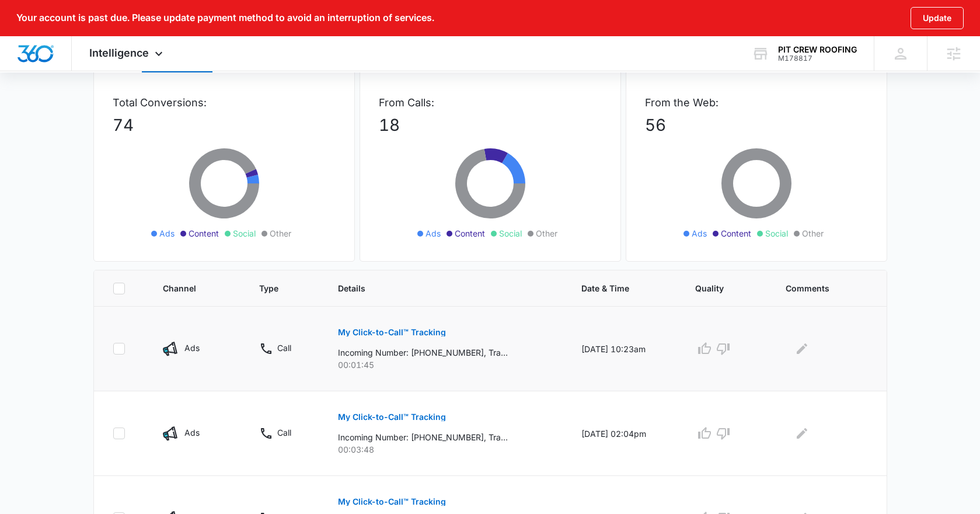
click at [376, 336] on button "My Click-to-Call™ Tracking" at bounding box center [392, 332] width 108 height 28
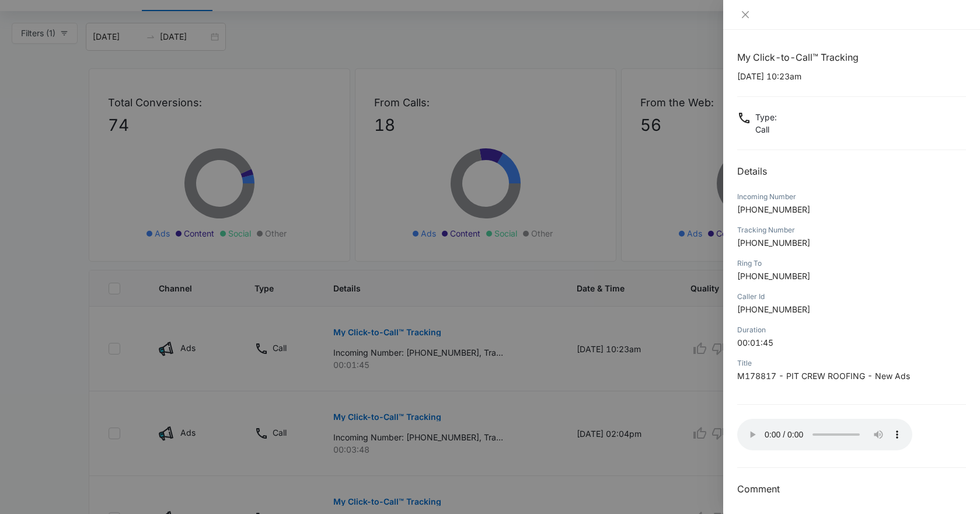
click at [416, 398] on div at bounding box center [490, 257] width 980 height 514
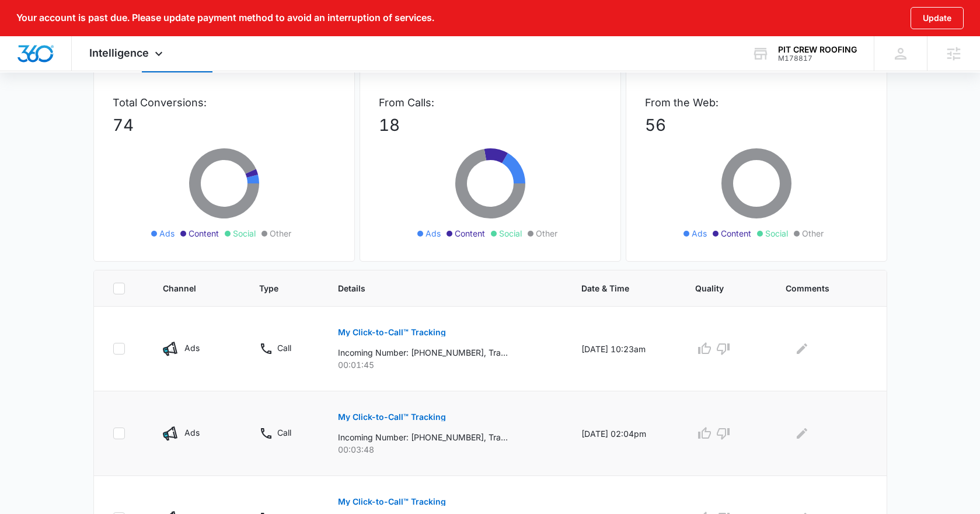
click at [380, 420] on p "My Click-to-Call™ Tracking" at bounding box center [392, 417] width 108 height 8
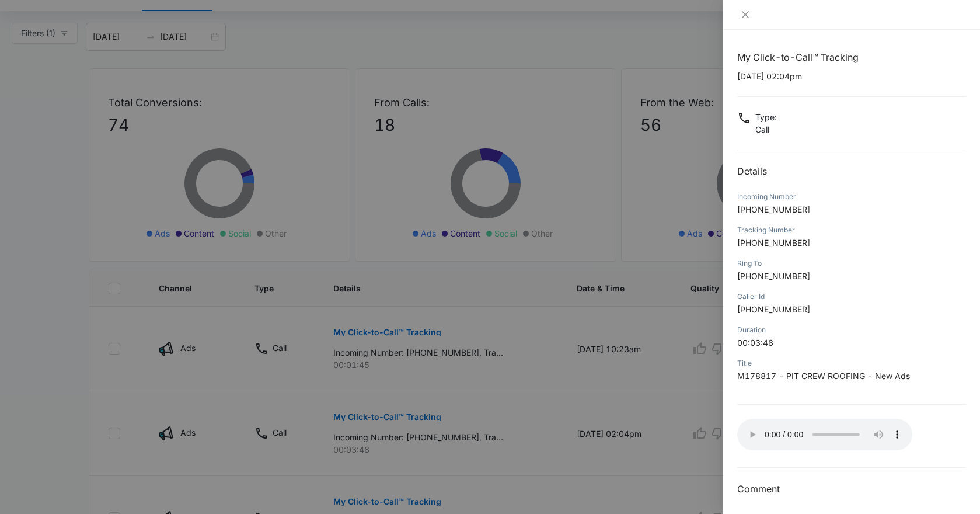
click at [69, 97] on div at bounding box center [490, 257] width 980 height 514
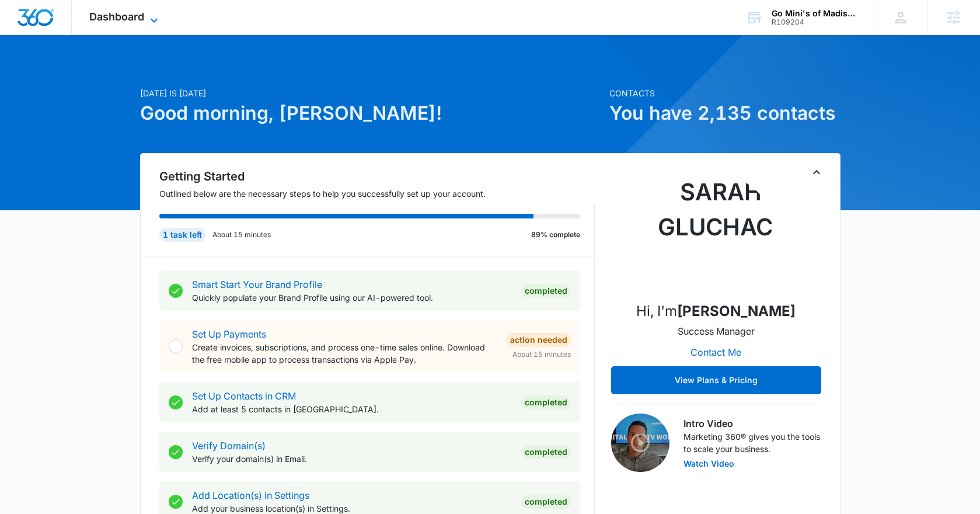
click at [134, 22] on span "Dashboard" at bounding box center [116, 17] width 55 height 12
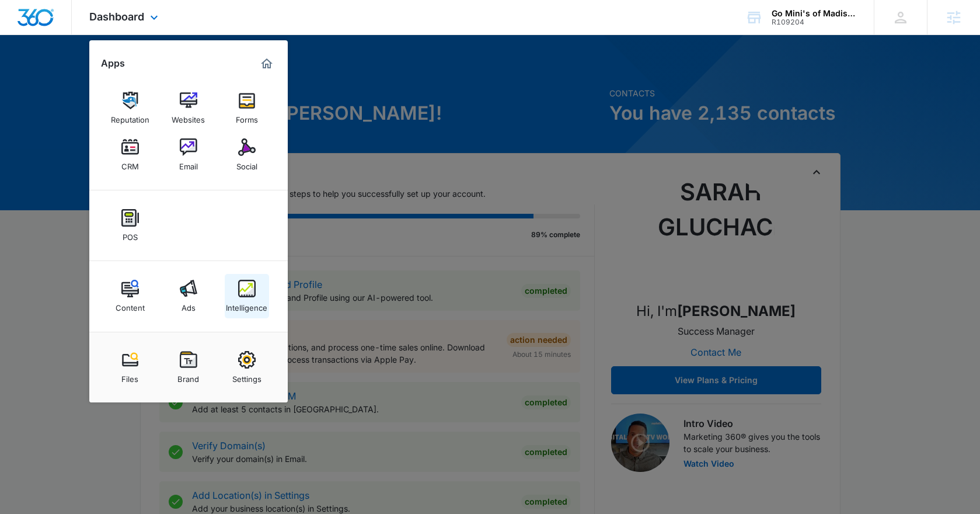
click at [254, 298] on div "Intelligence" at bounding box center [246, 304] width 41 height 15
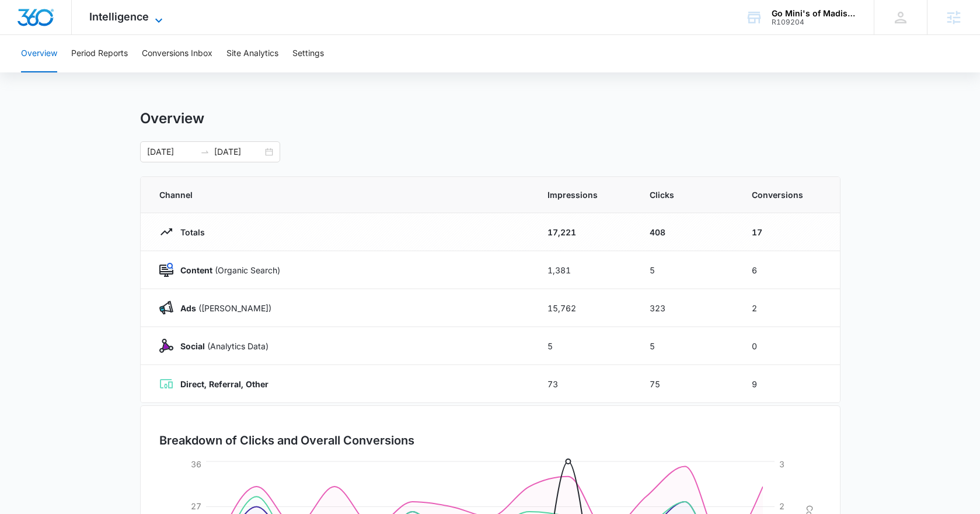
click at [144, 19] on span "Intelligence" at bounding box center [119, 17] width 60 height 12
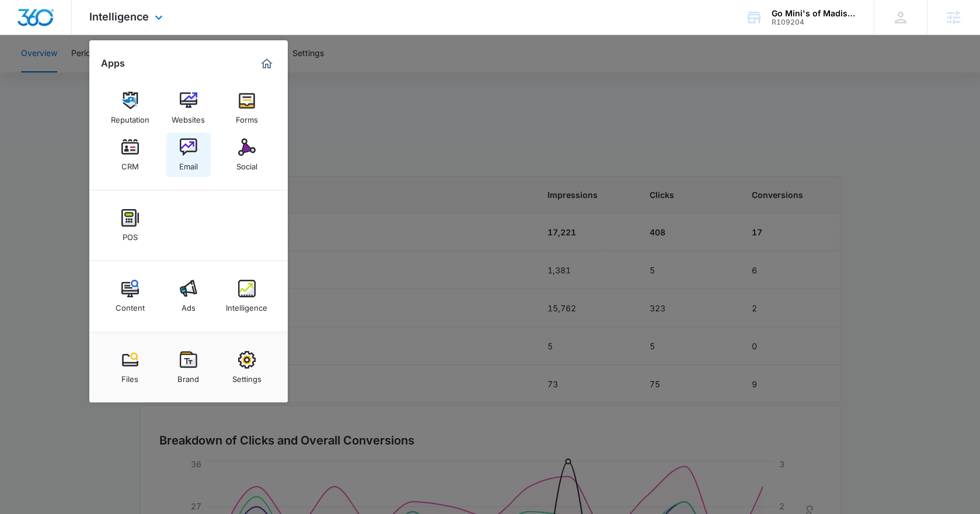
click at [173, 159] on link "Email" at bounding box center [188, 154] width 44 height 44
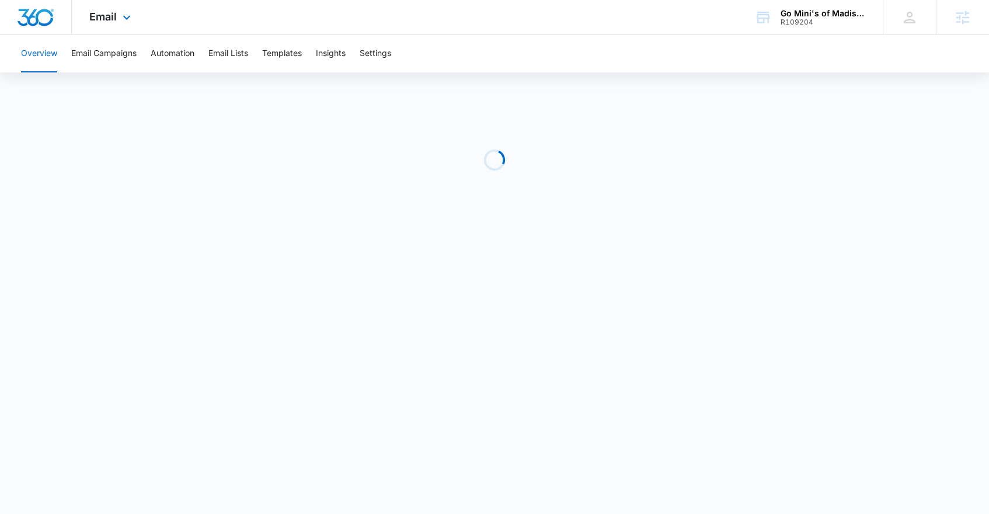
click at [107, 23] on div "Email Apps Reputation Websites Forms CRM Email Social POS Content Ads Intellige…" at bounding box center [111, 17] width 79 height 34
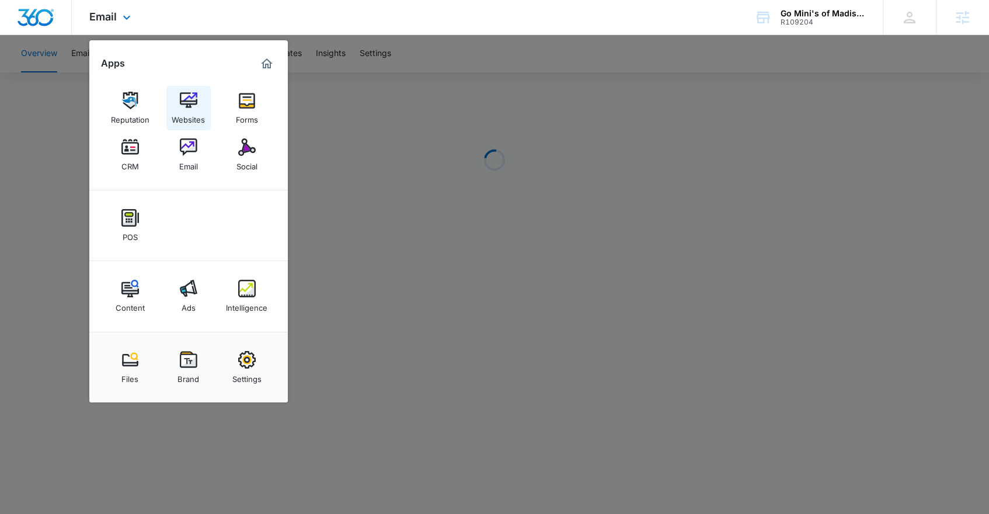
click at [193, 108] on img at bounding box center [189, 101] width 18 height 18
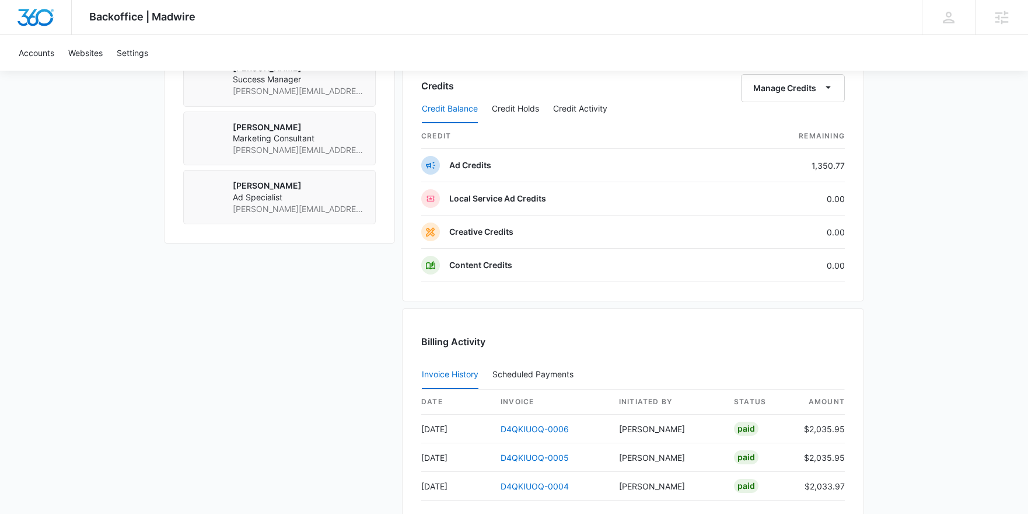
scroll to position [665, 0]
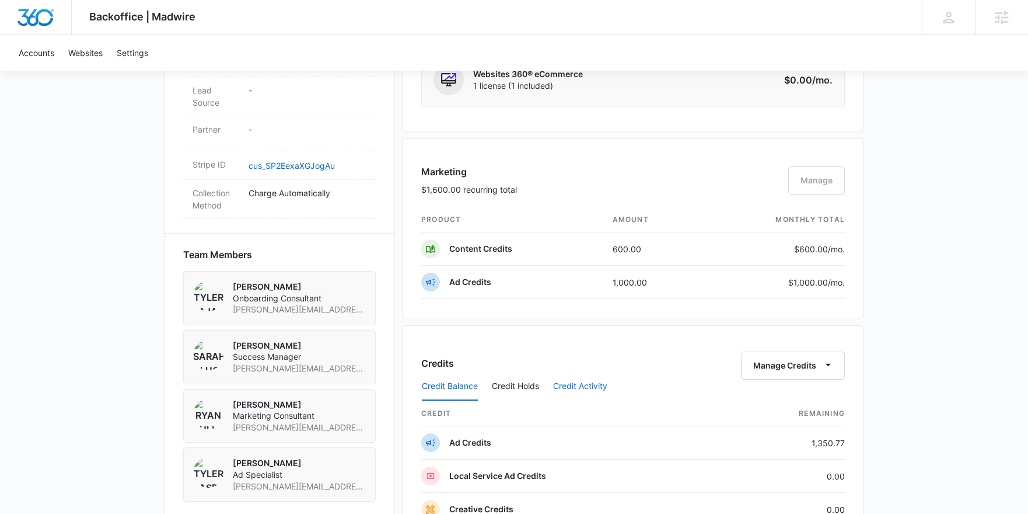
click at [597, 383] on button "Credit Activity" at bounding box center [580, 386] width 54 height 28
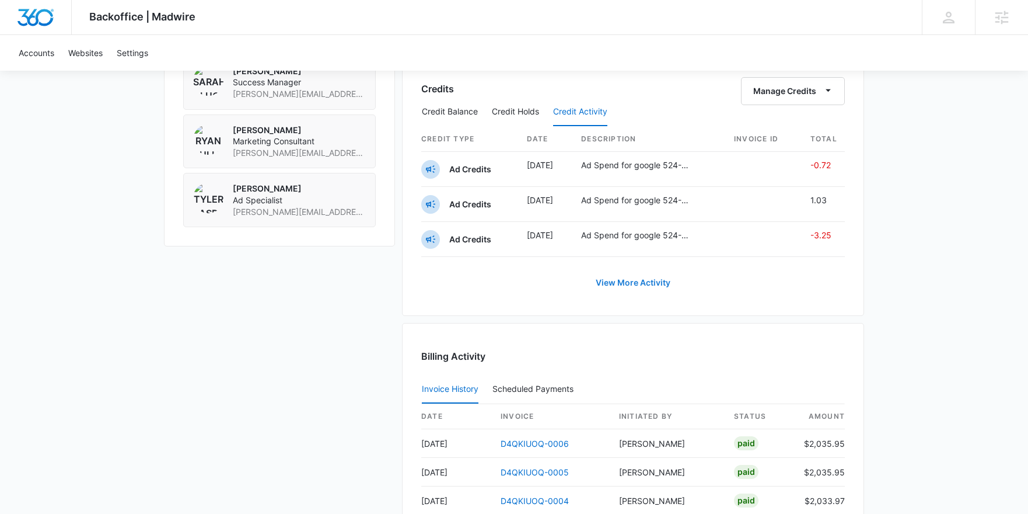
scroll to position [932, 0]
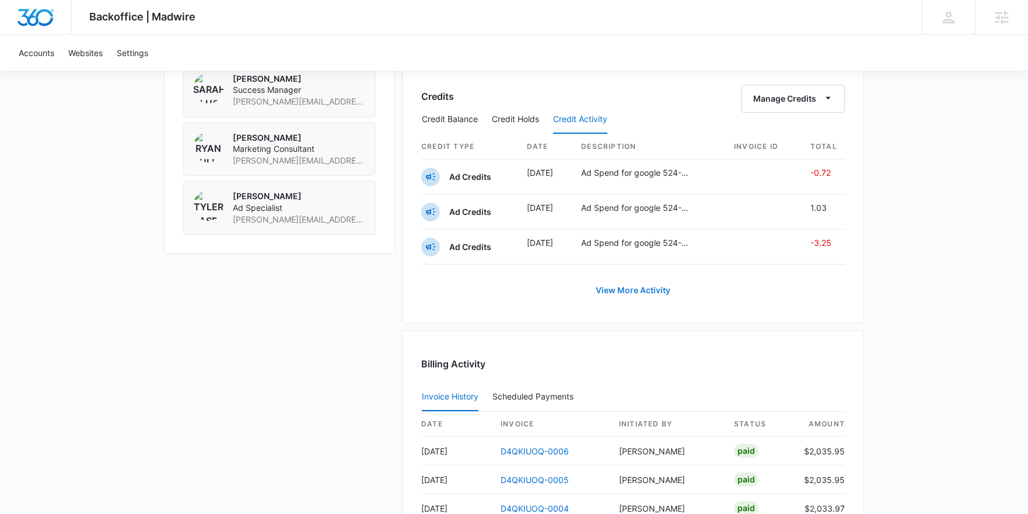
click at [627, 287] on link "View More Activity" at bounding box center [633, 290] width 98 height 28
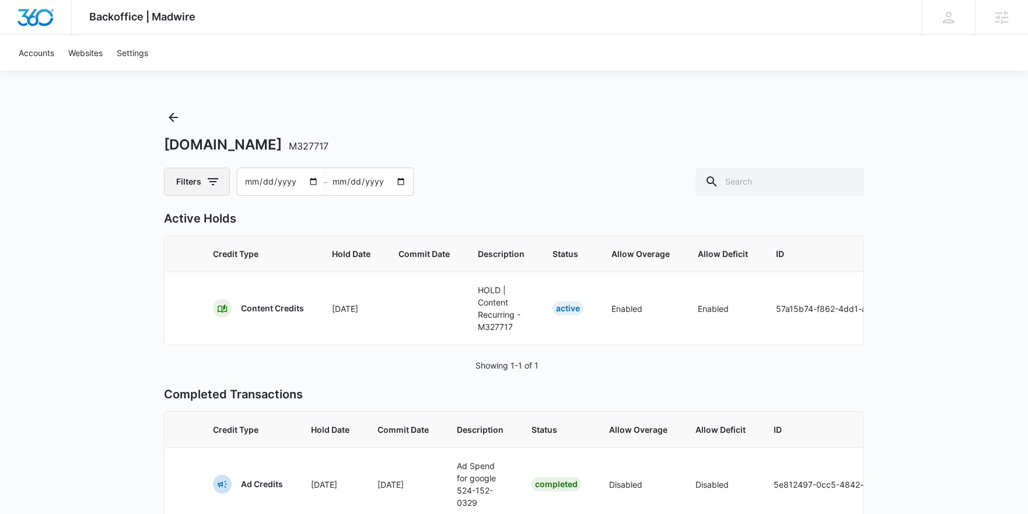
click at [200, 169] on button "Filters" at bounding box center [197, 181] width 66 height 28
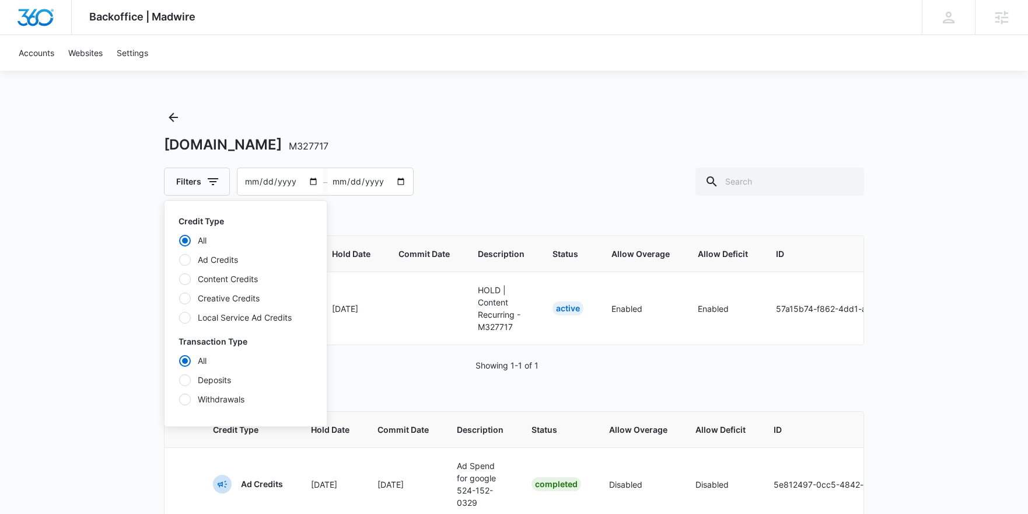
click at [189, 277] on div at bounding box center [185, 279] width 12 height 12
click at [179, 278] on input "Content Credits" at bounding box center [179, 278] width 1 height 1
radio input "false"
radio input "true"
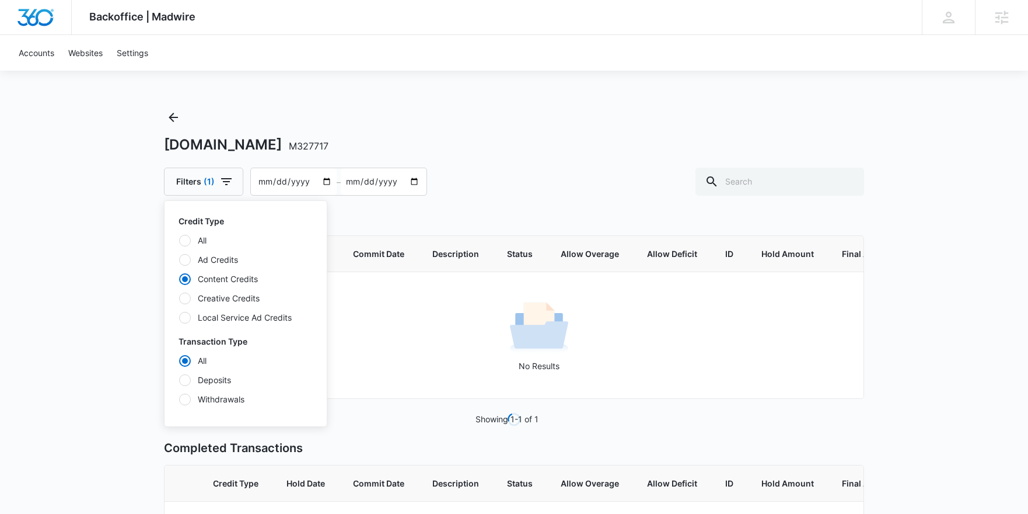
click at [120, 274] on div "Backoffice | Madwire Apps Settings Sarah Gluchacki Sarah.Gluchacki@madwire.com …" at bounding box center [514, 341] width 1028 height 682
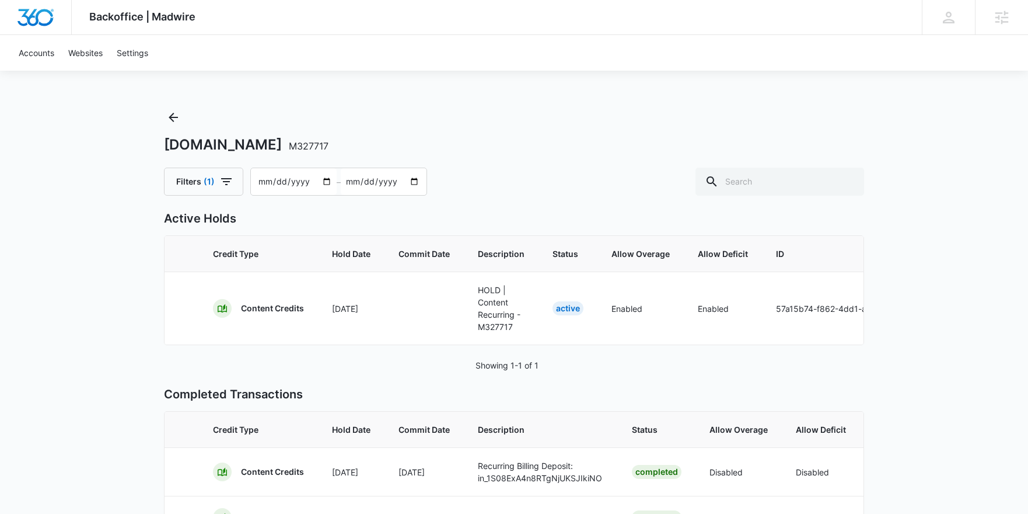
click at [261, 179] on input "2025-07-17" at bounding box center [294, 181] width 86 height 27
type input "2025-04-17"
click at [594, 201] on div "dunegear.com M327717 Filters (1) 2025-04-17 – 2025-09-15 Active Holds Credit Ty…" at bounding box center [514, 516] width 700 height 816
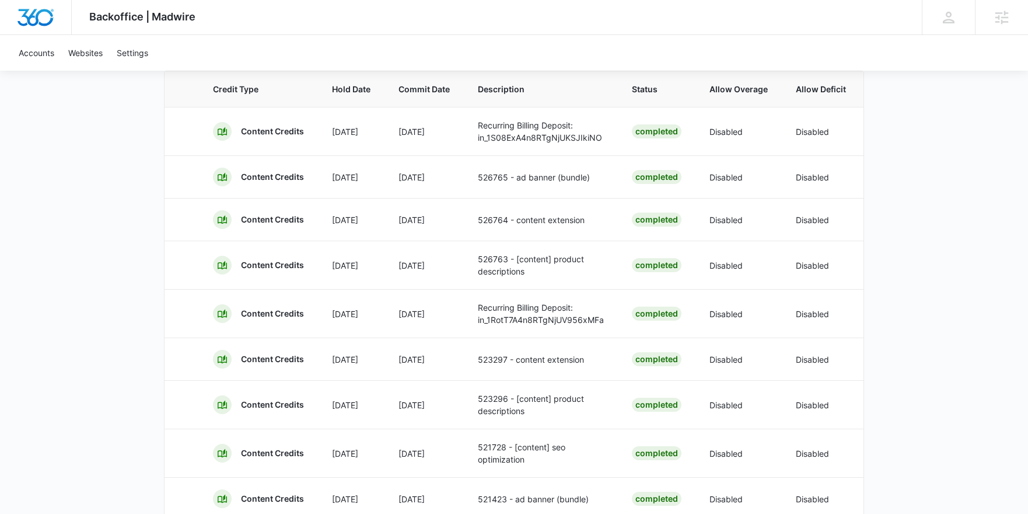
scroll to position [428, 0]
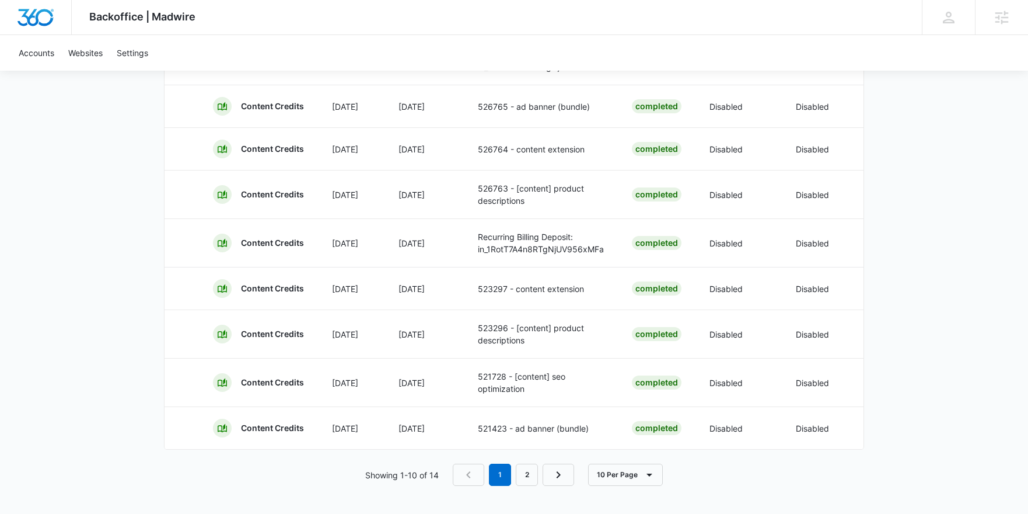
click at [539, 469] on nav "1 2" at bounding box center [513, 474] width 121 height 22
click at [530, 473] on link "2" at bounding box center [527, 474] width 22 height 22
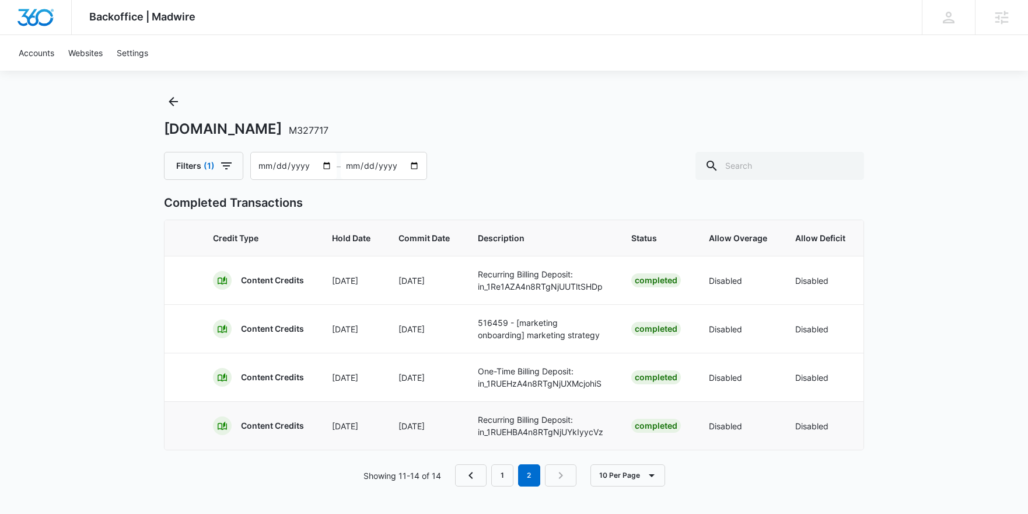
scroll to position [25, 0]
click at [498, 480] on link "1" at bounding box center [502, 474] width 22 height 22
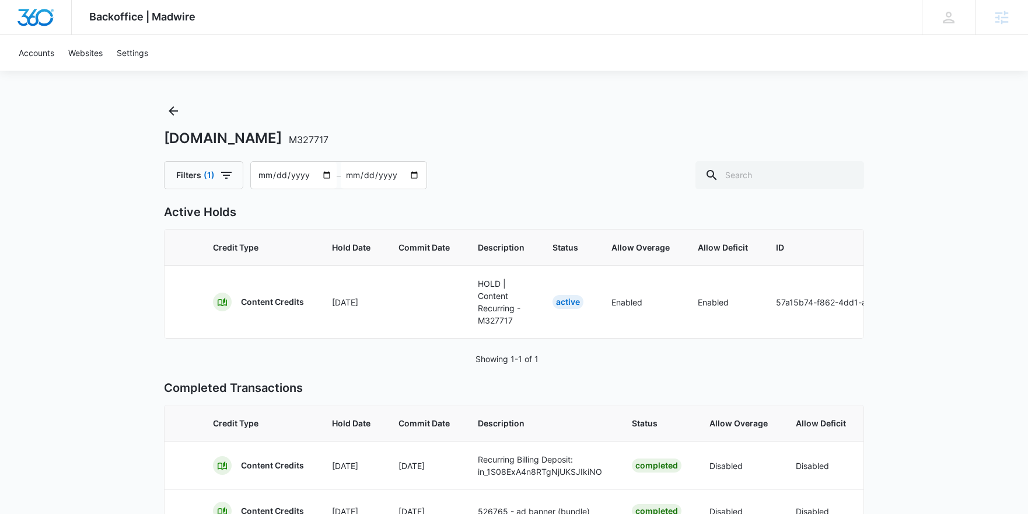
scroll to position [0, 0]
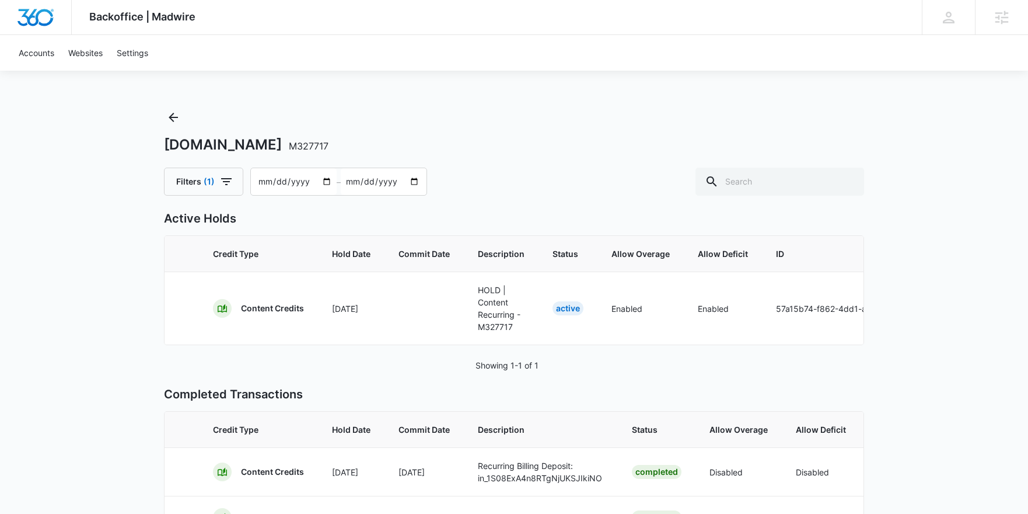
click at [543, 97] on div "Backoffice | Madwire Apps Settings Sarah Gluchacki Sarah.Gluchacki@madwire.com …" at bounding box center [514, 462] width 1028 height 924
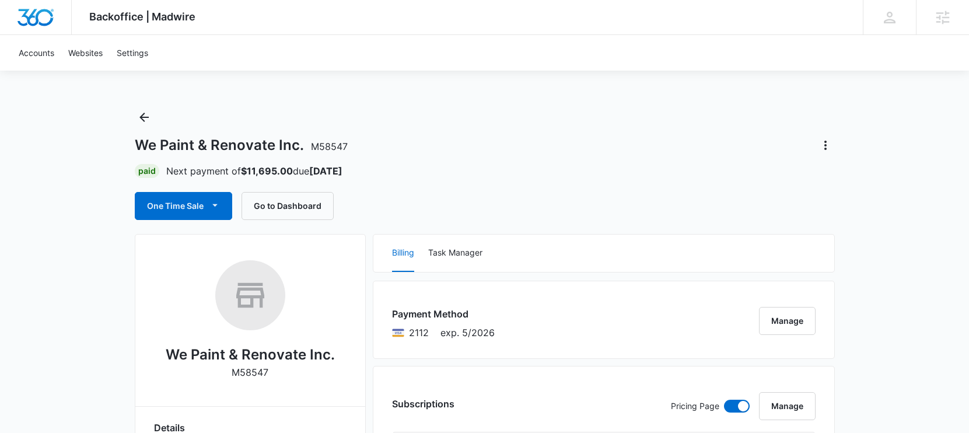
click at [518, 118] on div "We Paint & Renovate Inc. M58547 Paid Next payment of $11,695.00 due Oct 14 One …" at bounding box center [485, 164] width 700 height 112
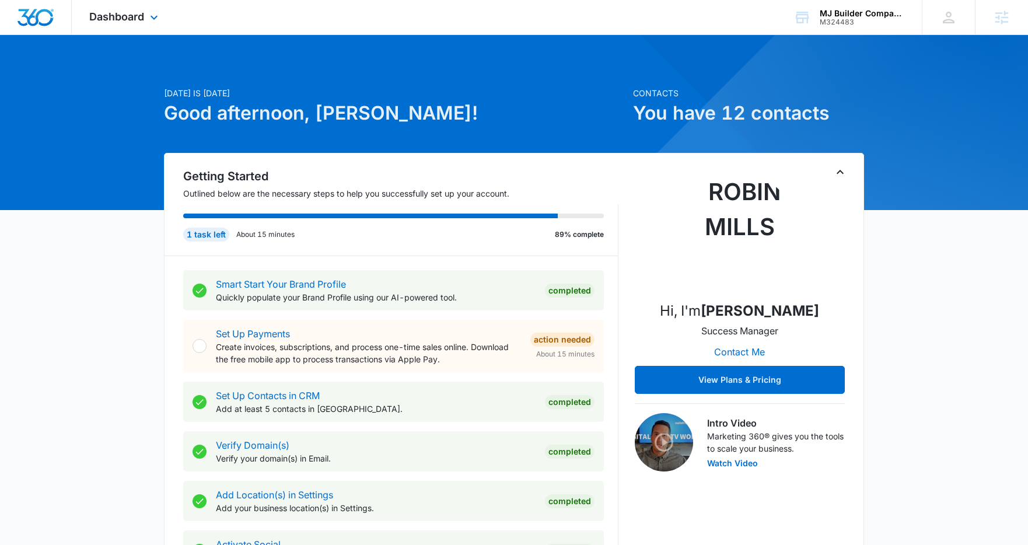
click at [113, 29] on div "Dashboard Apps Reputation Websites Forms CRM Email Social POS Content Ads Intel…" at bounding box center [125, 17] width 107 height 34
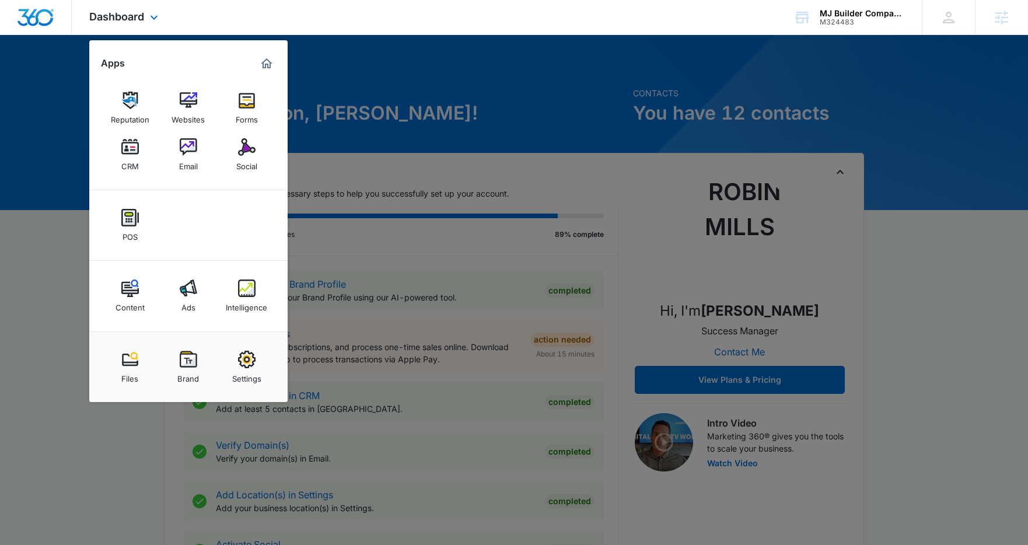
click at [268, 309] on div "Content Ads Intelligence" at bounding box center [188, 296] width 198 height 71
click at [240, 275] on link "Intelligence" at bounding box center [247, 296] width 44 height 44
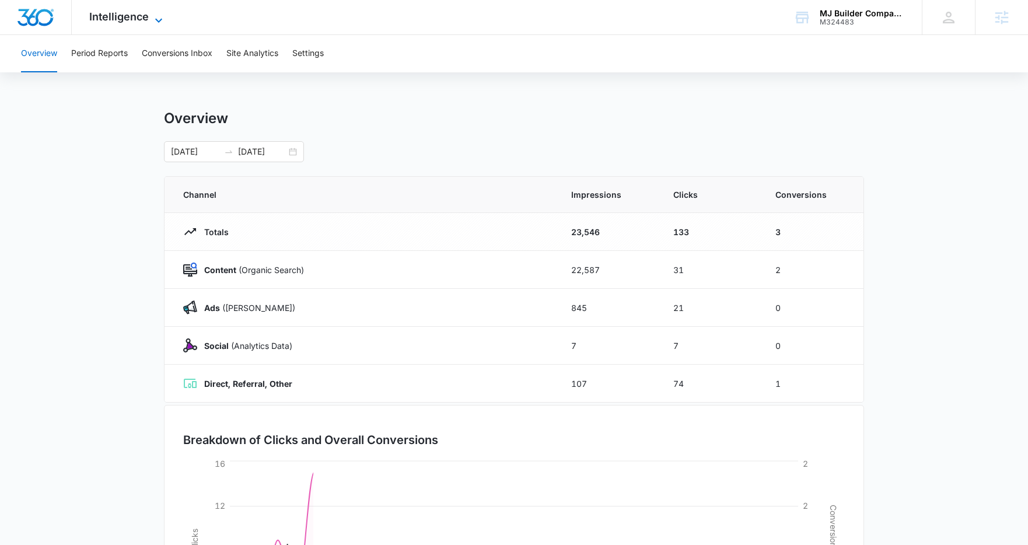
click at [137, 14] on span "Intelligence" at bounding box center [119, 17] width 60 height 12
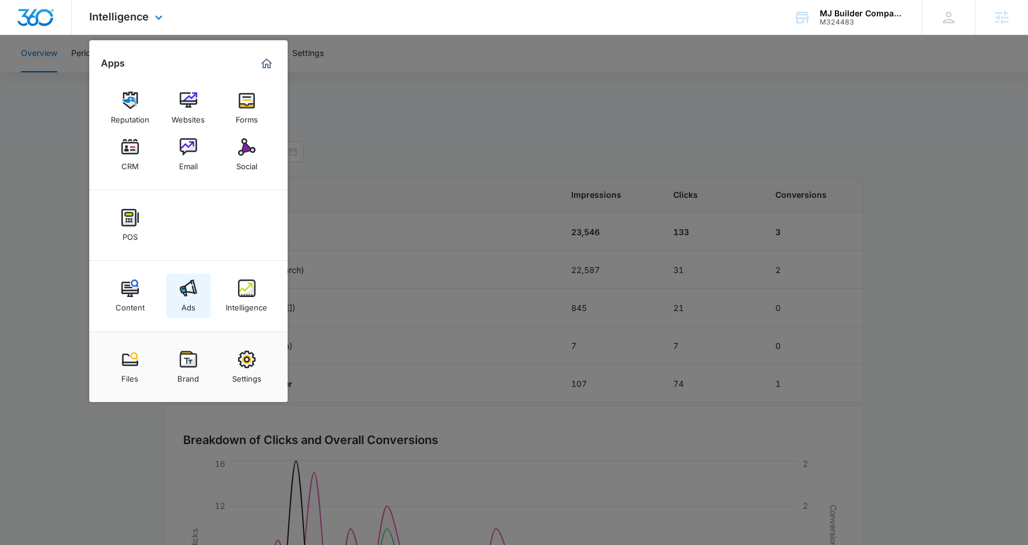
click at [194, 286] on img at bounding box center [189, 289] width 18 height 18
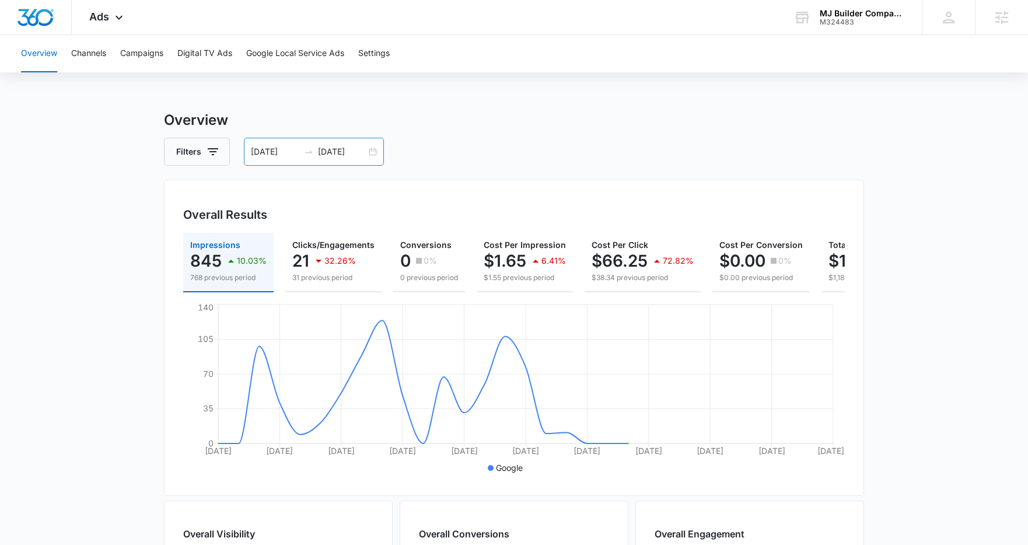
click at [380, 158] on div "08/15/2025 09/14/2025" at bounding box center [314, 152] width 140 height 28
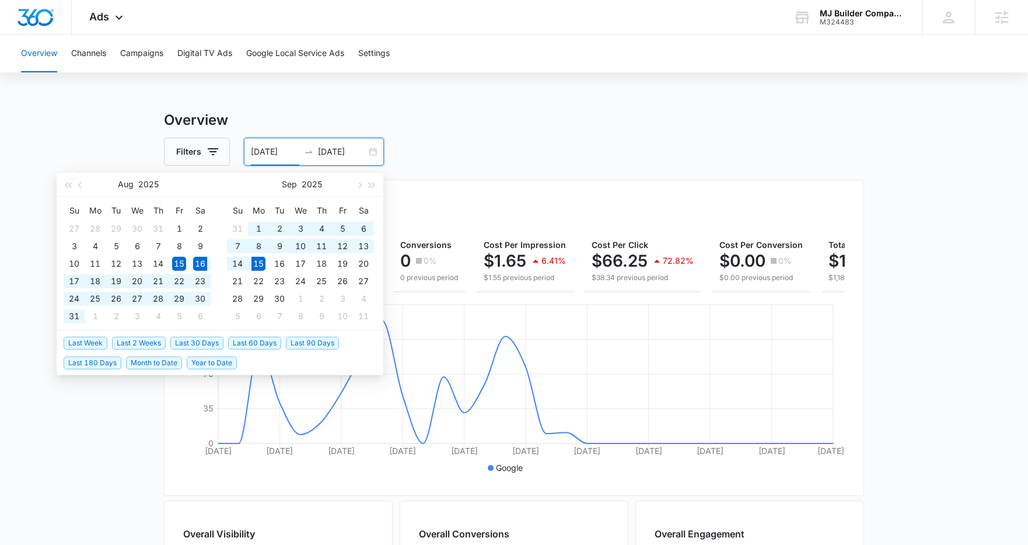
click at [219, 344] on span "Last 30 Days" at bounding box center [196, 343] width 53 height 13
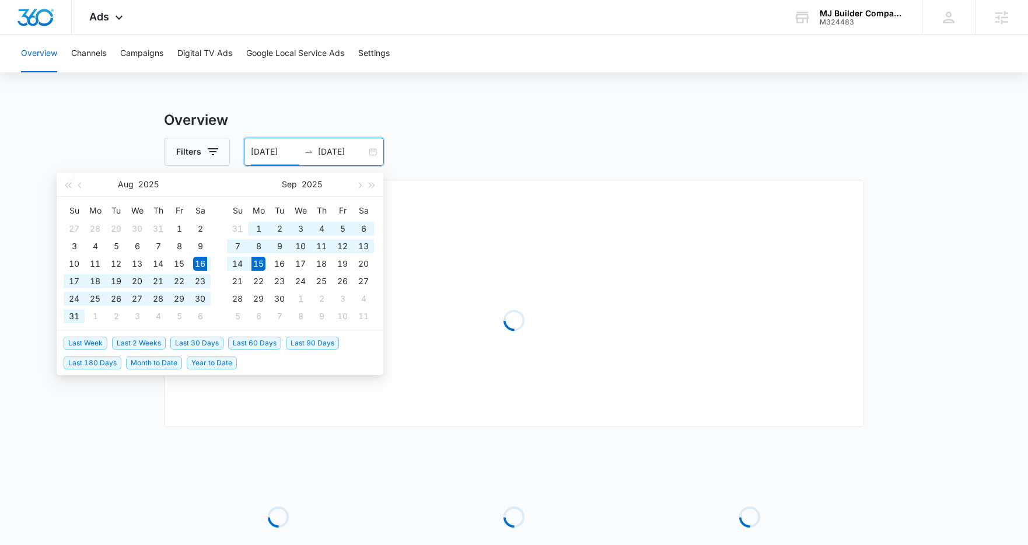
type input "08/16/2025"
type input "09/15/2025"
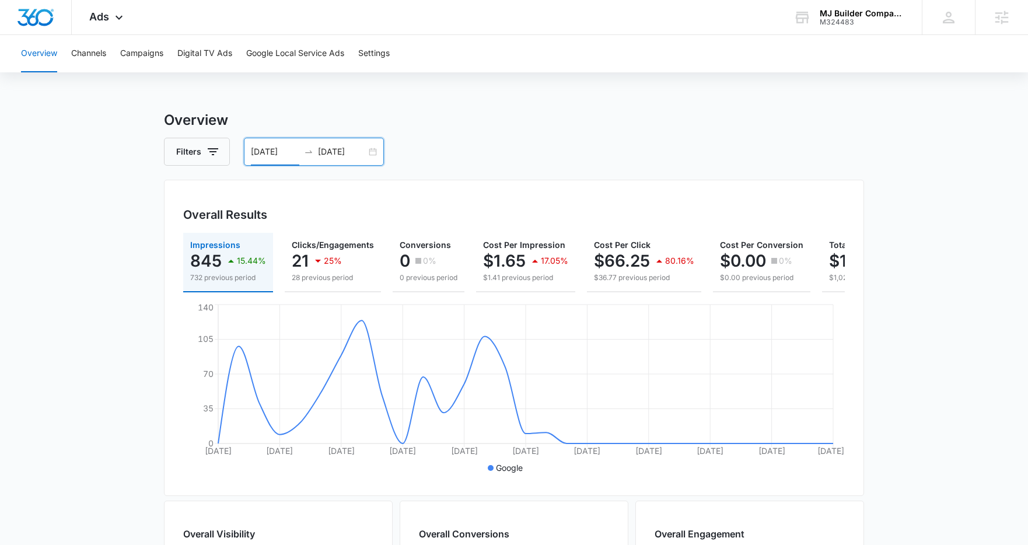
click at [378, 154] on div "08/16/2025 09/15/2025" at bounding box center [314, 152] width 140 height 28
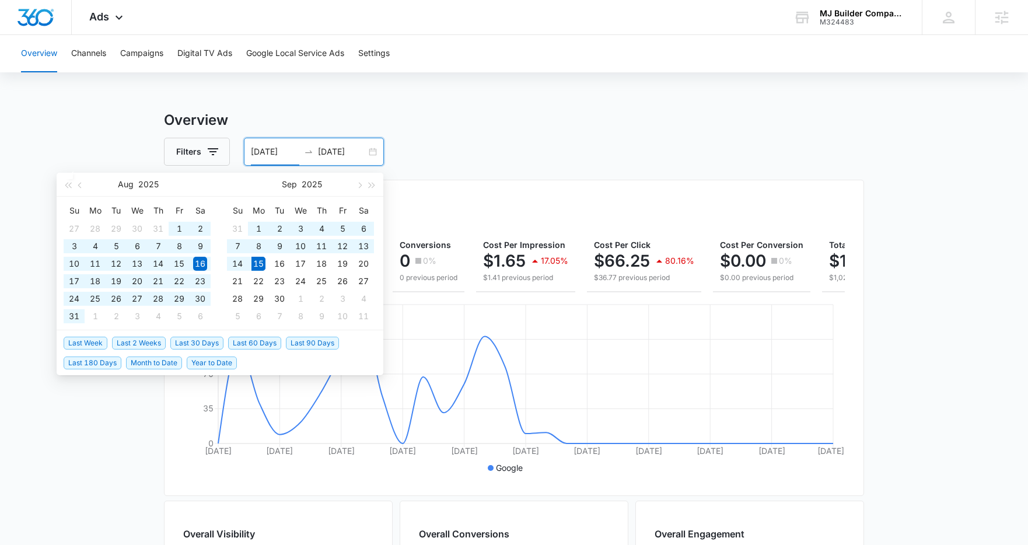
click at [112, 362] on span "Last 180 Days" at bounding box center [93, 363] width 58 height 13
type input "03/19/2025"
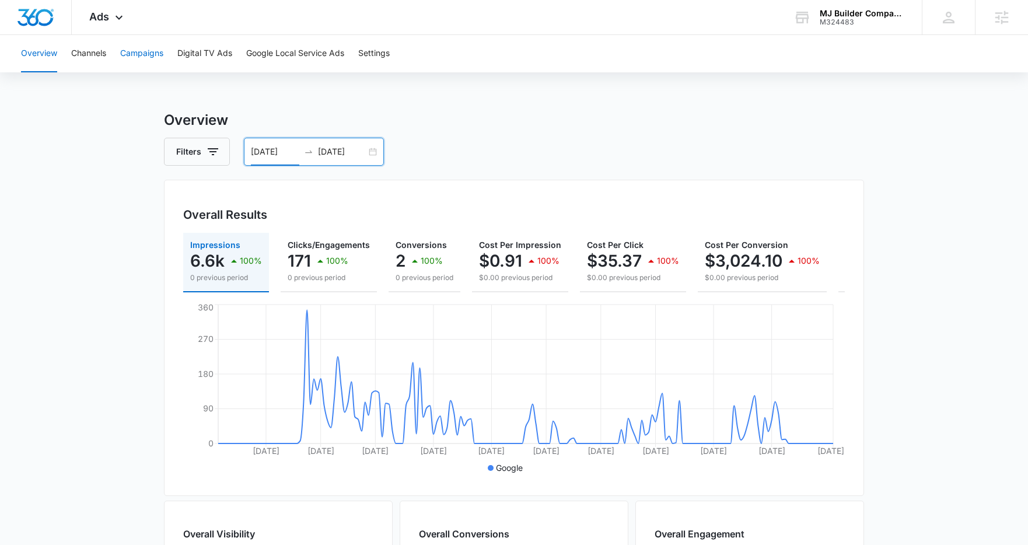
click at [152, 50] on button "Campaigns" at bounding box center [141, 53] width 43 height 37
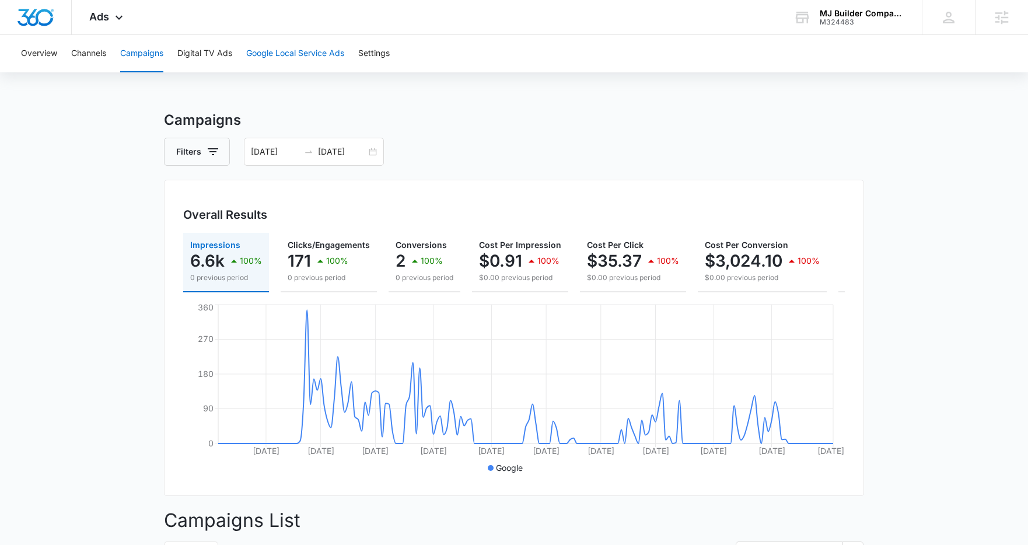
click at [312, 53] on button "Google Local Service Ads" at bounding box center [295, 53] width 98 height 37
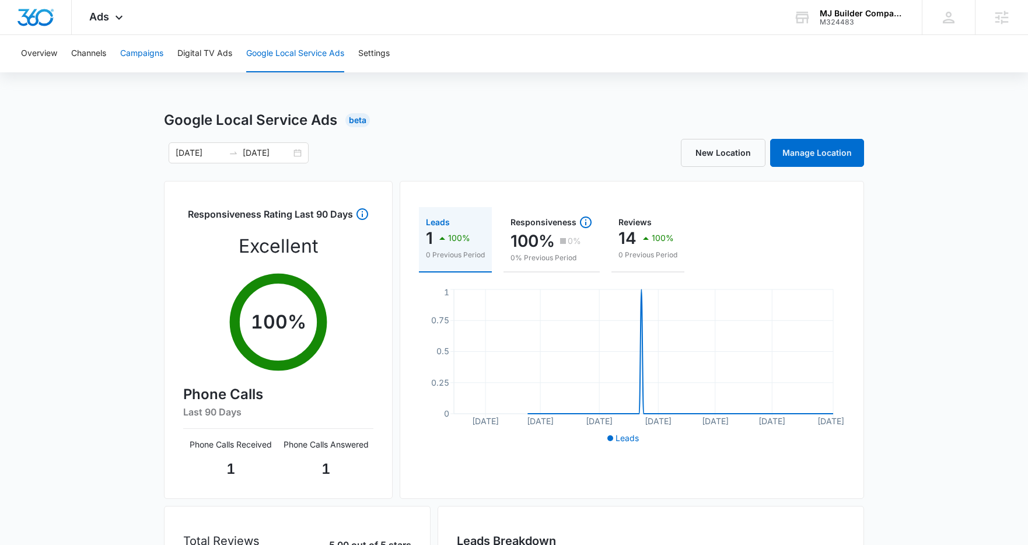
click at [155, 58] on button "Campaigns" at bounding box center [141, 53] width 43 height 37
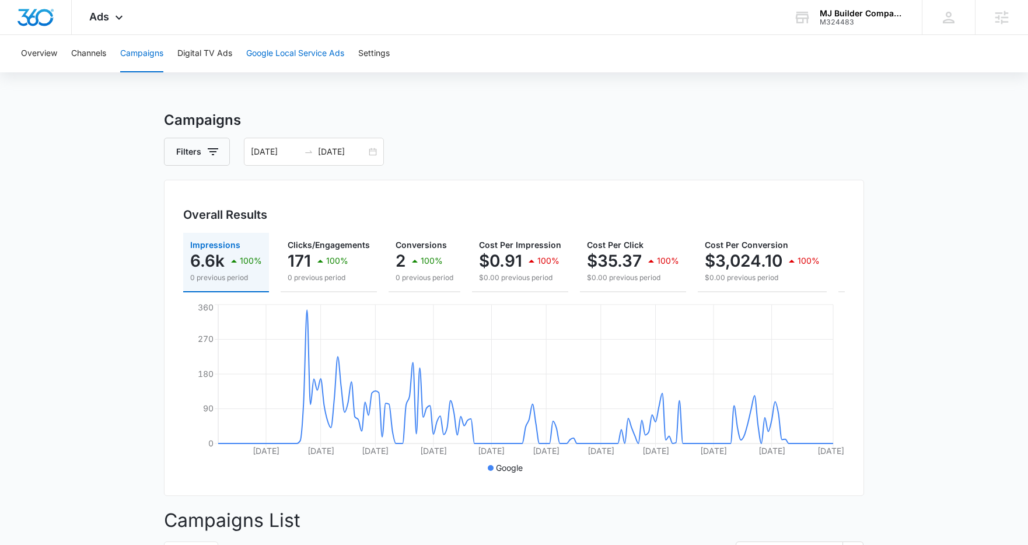
click at [309, 55] on button "Google Local Service Ads" at bounding box center [295, 53] width 98 height 37
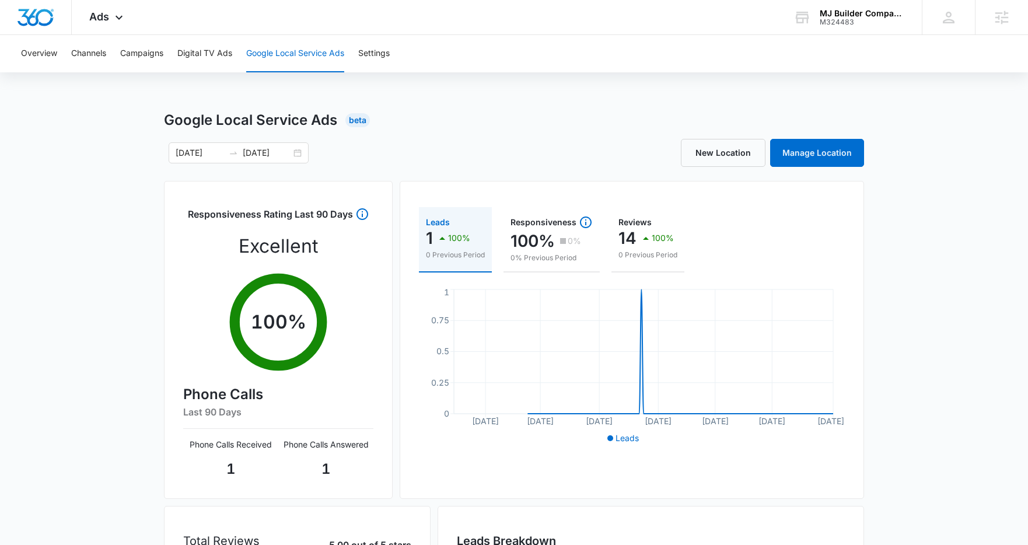
click at [401, 244] on div "Leads 1 100% 0 Previous Period Responsiveness 100% 0% 0% Previous Period Review…" at bounding box center [632, 340] width 465 height 318
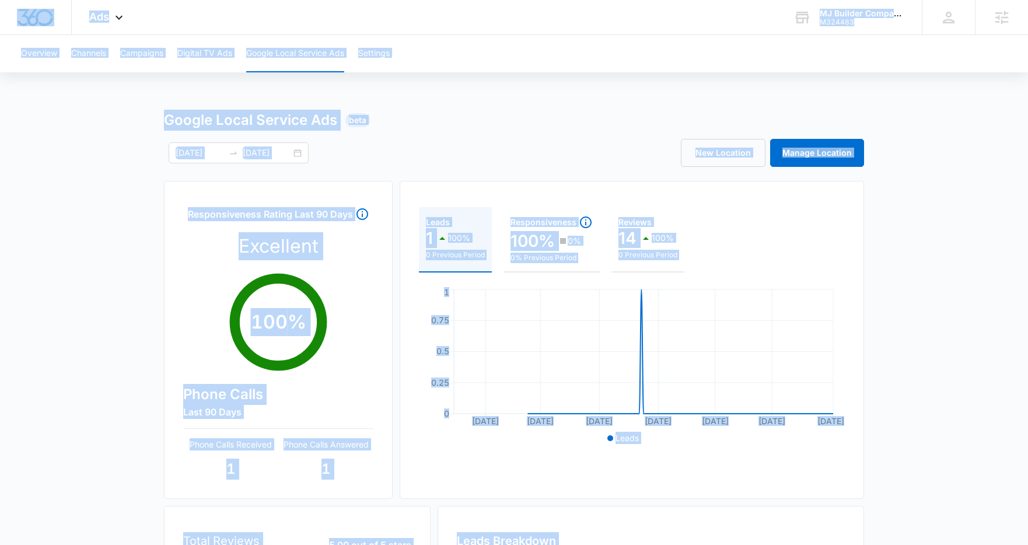
click at [390, 149] on div "03/19/2025 09/15/2025" at bounding box center [339, 152] width 350 height 21
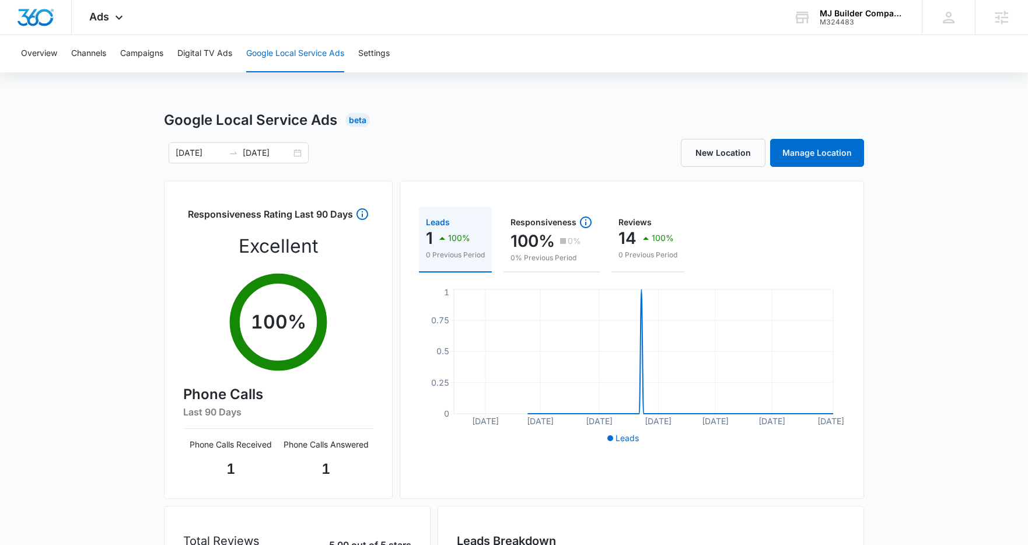
click at [432, 100] on div "Overview Channels Campaigns Digital TV Ads Google Local Service Ads Settings Go…" at bounding box center [514, 376] width 1028 height 682
click at [451, 145] on div "03/19/2025 09/15/2025" at bounding box center [339, 152] width 350 height 21
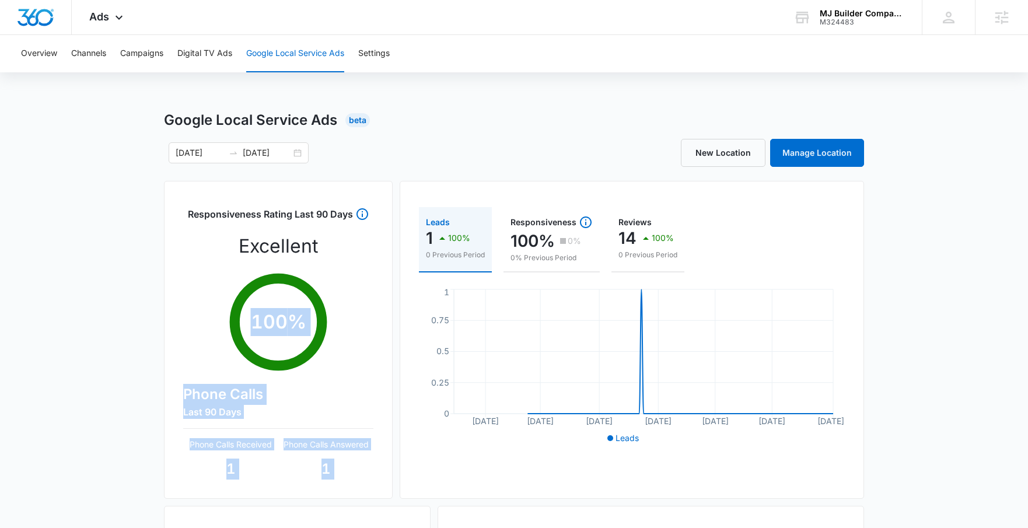
drag, startPoint x: 411, startPoint y: 208, endPoint x: 390, endPoint y: 310, distance: 104.8
click at [390, 310] on div "Responsiveness Rating Last 90 Days Excellent 100 % Phone Calls Last 90 Days Pho…" at bounding box center [514, 428] width 700 height 494
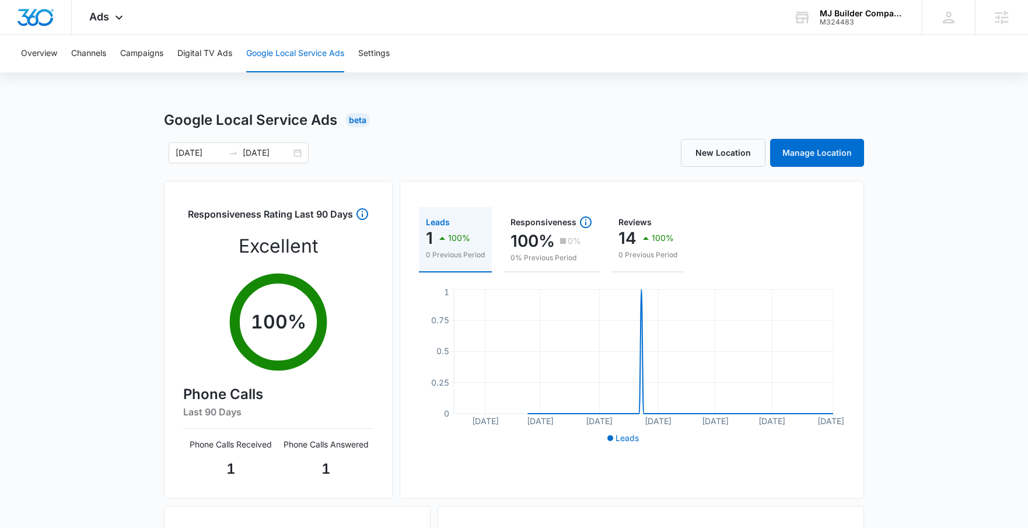
click at [390, 310] on div "Responsiveness Rating Last 90 Days Excellent 100 % Phone Calls Last 90 Days Pho…" at bounding box center [278, 340] width 229 height 318
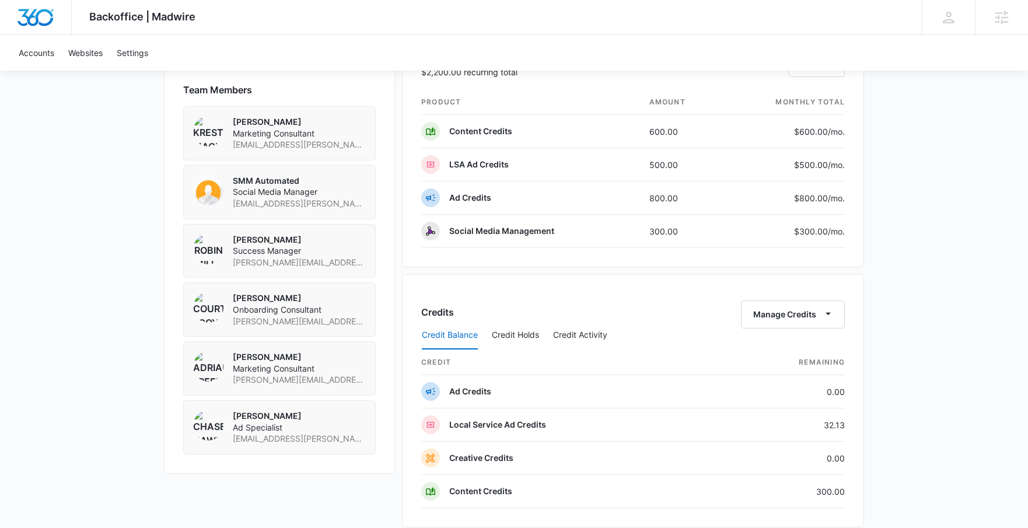
scroll to position [853, 0]
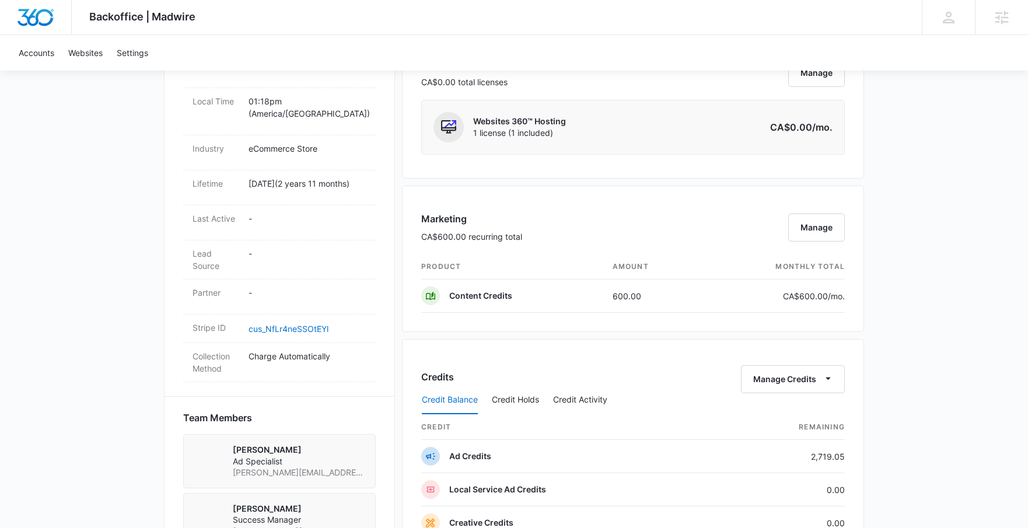
scroll to position [631, 0]
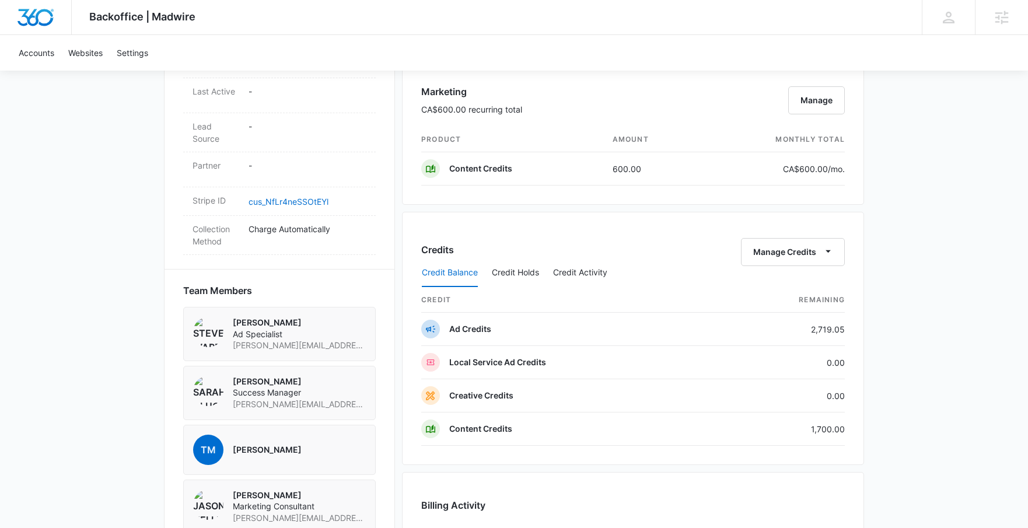
click at [541, 278] on div "Credit Balance Credit Holds Credit Activity" at bounding box center [633, 273] width 424 height 29
click at [530, 276] on button "Credit Holds" at bounding box center [515, 273] width 47 height 28
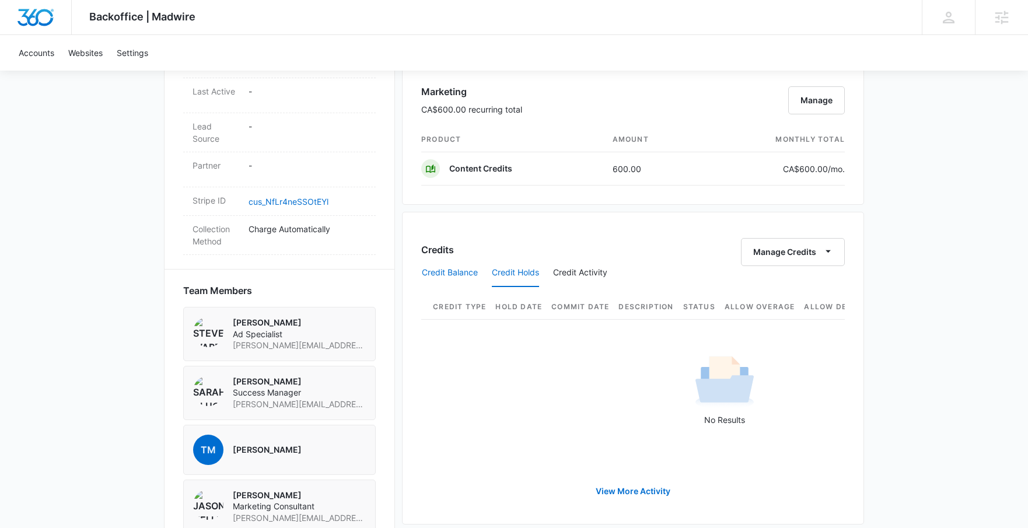
click at [458, 270] on button "Credit Balance" at bounding box center [450, 273] width 56 height 28
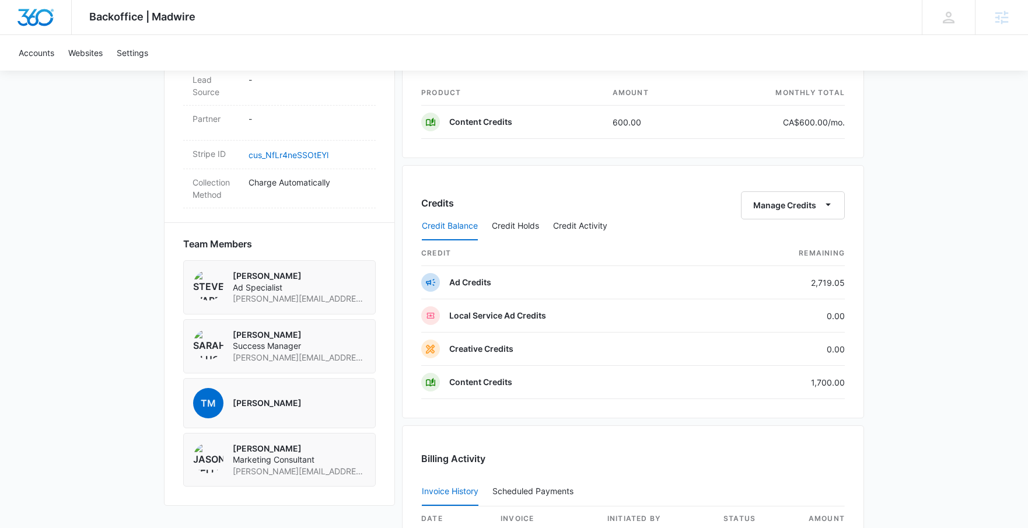
scroll to position [683, 0]
